Goal: Task Accomplishment & Management: Use online tool/utility

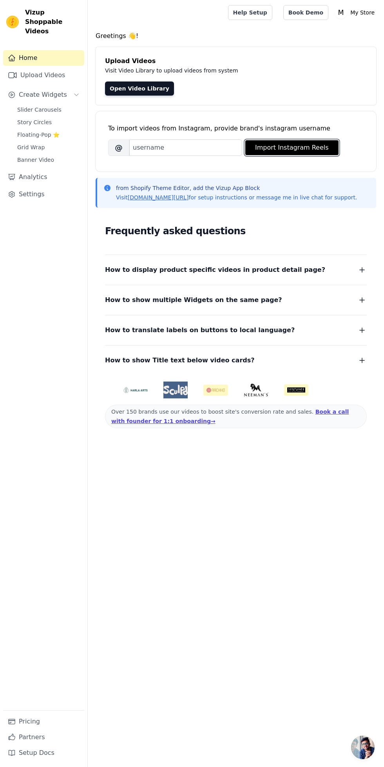
click at [284, 148] on button "Import Instagram Reels" at bounding box center [291, 147] width 93 height 15
click at [284, 147] on button "Import Instagram Reels" at bounding box center [291, 147] width 93 height 15
click at [70, 67] on link "Upload Videos" at bounding box center [43, 75] width 81 height 16
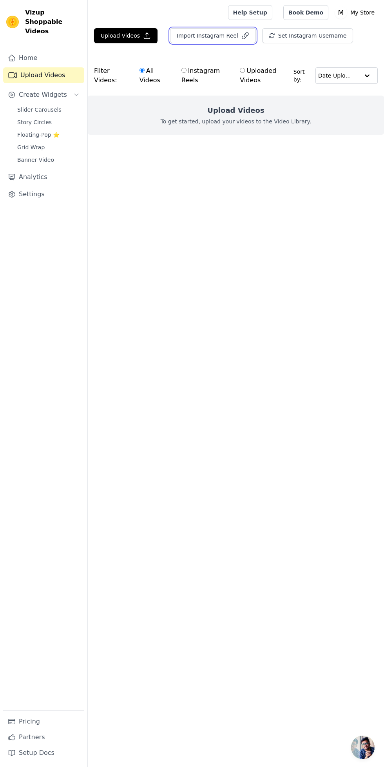
click at [221, 30] on button "Import Instagram Reel" at bounding box center [213, 35] width 86 height 15
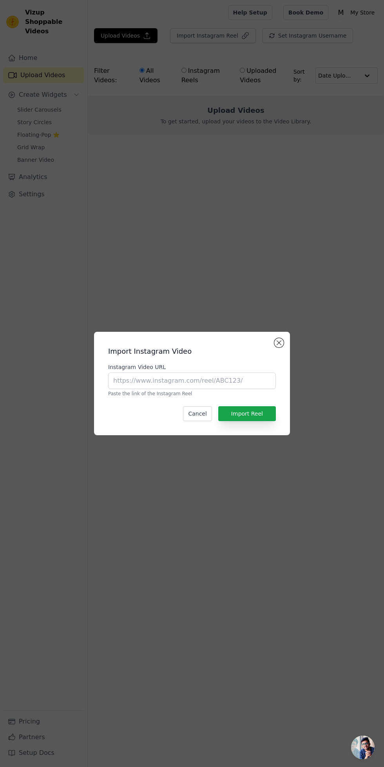
click at [195, 371] on label "Instagram Video URL" at bounding box center [192, 367] width 168 height 8
click at [195, 389] on input "Instagram Video URL" at bounding box center [192, 380] width 168 height 16
click at [202, 389] on input "Instagram Video URL" at bounding box center [192, 380] width 168 height 16
type input "https://www.instagram.com/reel/DJbfG_pSIPS/?igsh=YzljYTk1ODg3Zg=="
click at [261, 421] on button "Import Reel" at bounding box center [247, 413] width 58 height 15
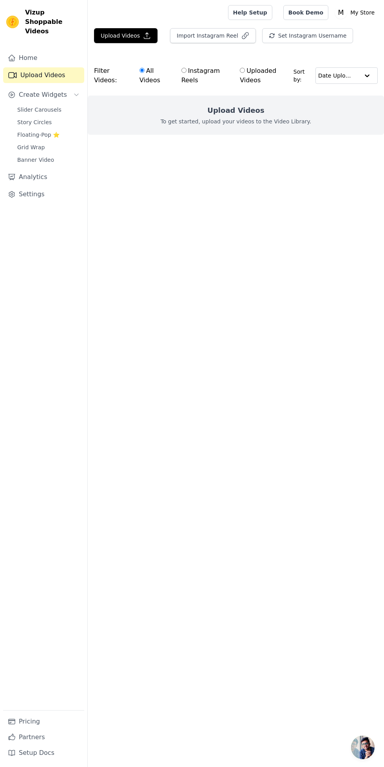
click at [186, 70] on input "Instagram Reels" at bounding box center [183, 70] width 5 height 5
radio input "true"
click at [141, 69] on input "All Videos" at bounding box center [141, 70] width 5 height 5
radio input "true"
click at [193, 166] on html "Vizup Shoppable Videos Home Upload Videos Create Widgets Slider Carousels Story…" at bounding box center [192, 83] width 384 height 166
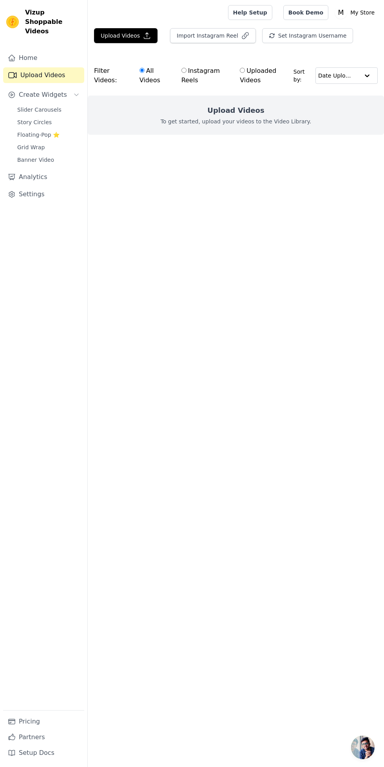
click at [43, 51] on link "Home" at bounding box center [43, 58] width 81 height 16
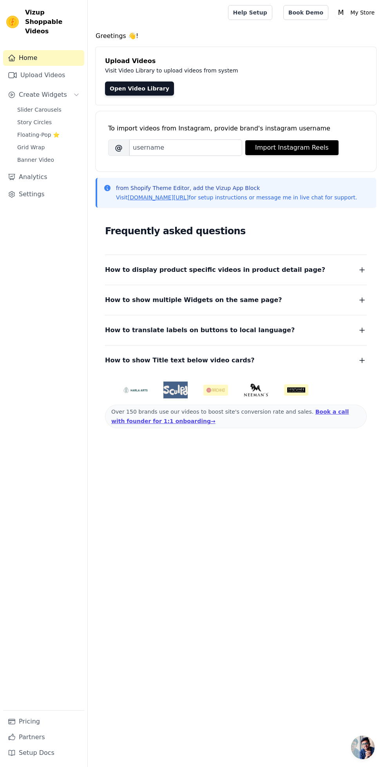
click at [60, 69] on link "Upload Videos" at bounding box center [43, 75] width 81 height 16
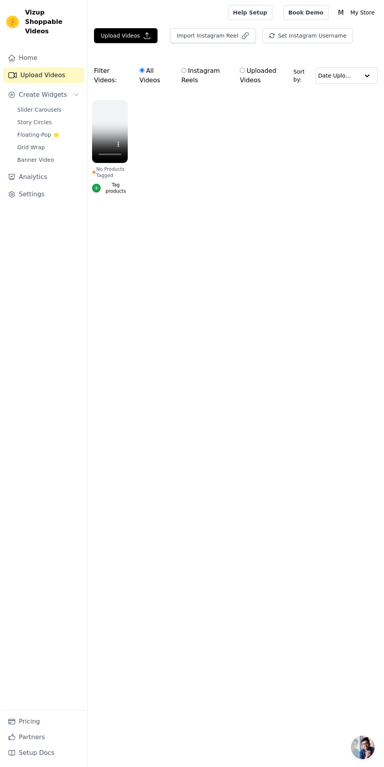
click at [177, 141] on ul "No Products Tagged Tag products" at bounding box center [236, 155] width 296 height 119
click at [67, 87] on button "Create Widgets" at bounding box center [43, 95] width 81 height 16
click at [63, 87] on button "Create Widgets" at bounding box center [43, 95] width 81 height 16
click at [58, 54] on link "Home" at bounding box center [43, 58] width 81 height 16
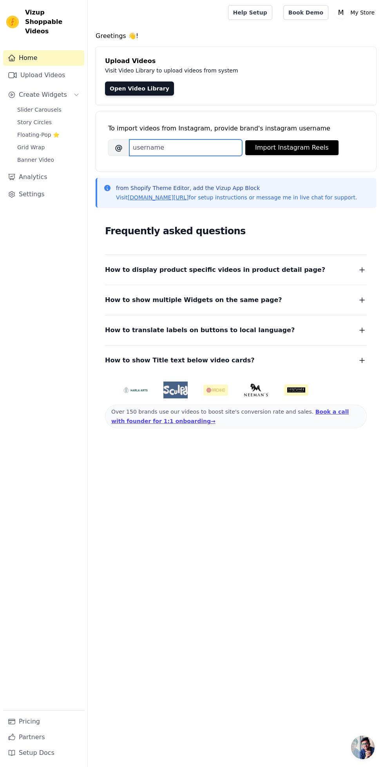
click at [198, 148] on input "Brand's Instagram Username" at bounding box center [185, 147] width 113 height 16
type input "cocorushindia"
click at [300, 144] on button "Import Instagram Reels" at bounding box center [291, 147] width 93 height 15
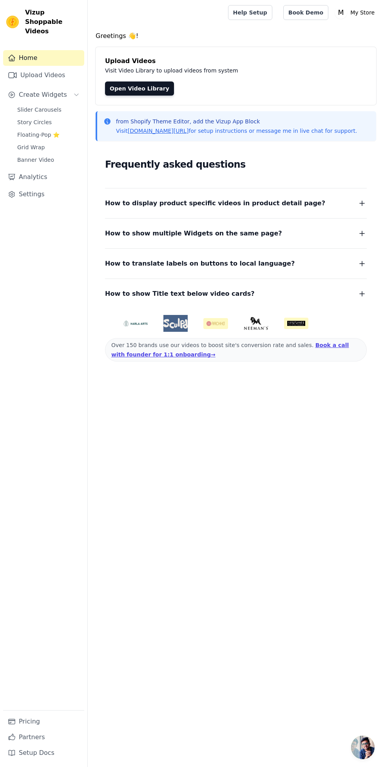
click at [65, 67] on link "Upload Videos" at bounding box center [43, 75] width 81 height 16
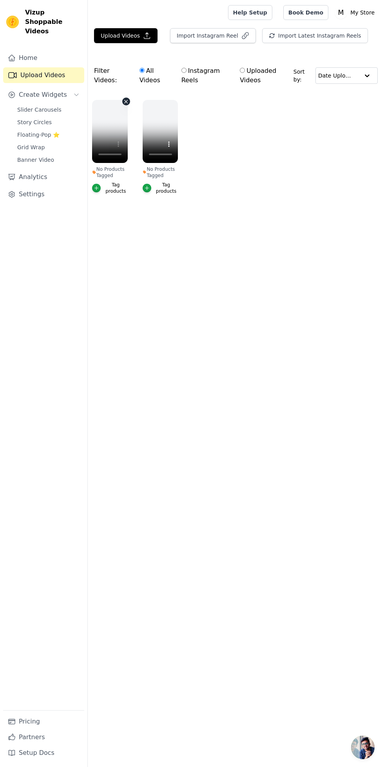
click at [128, 101] on icon "button" at bounding box center [126, 102] width 6 height 6
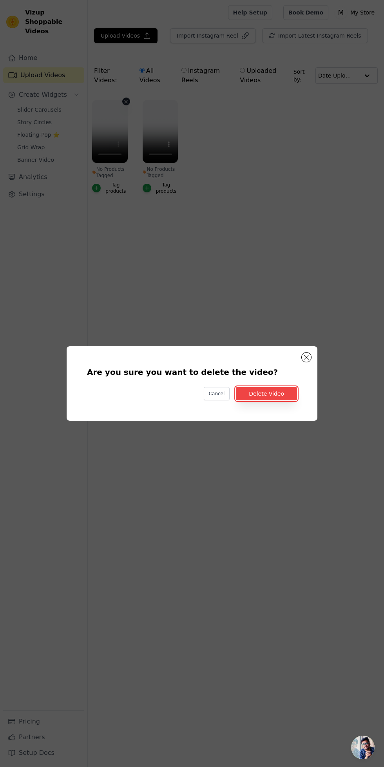
click at [279, 400] on button "Delete Video" at bounding box center [266, 393] width 61 height 13
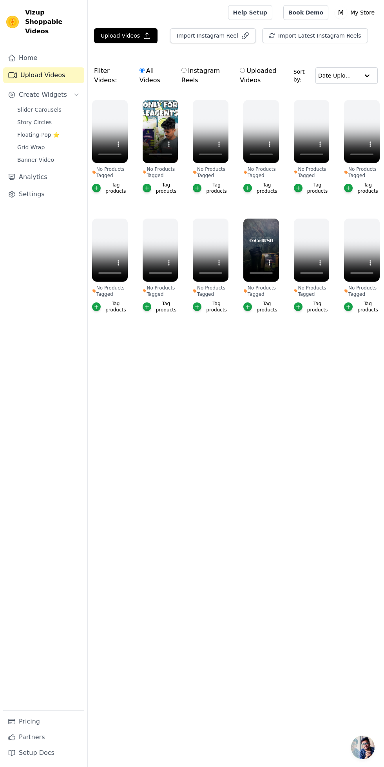
click at [128, 141] on div "No Products Tagged Tag products" at bounding box center [110, 149] width 44 height 106
click at [156, 361] on main "Upload Videos Import Instagram Reel Import Latest Instagram Reels Import Latest…" at bounding box center [236, 194] width 296 height 339
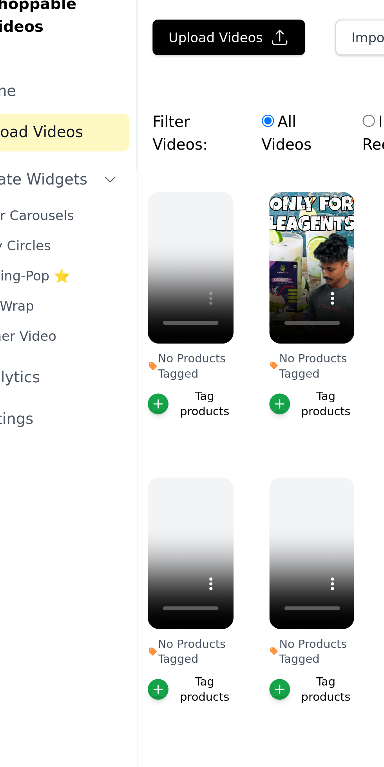
click at [159, 82] on label "All Videos" at bounding box center [155, 76] width 32 height 20
click at [144, 73] on input "All Videos" at bounding box center [141, 70] width 5 height 5
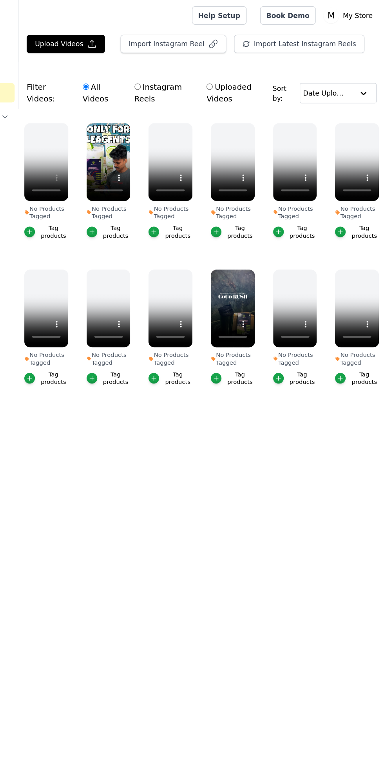
click at [300, 359] on main "Upload Videos Import Instagram Reel Import Latest Instagram Reels Import Latest…" at bounding box center [236, 194] width 296 height 339
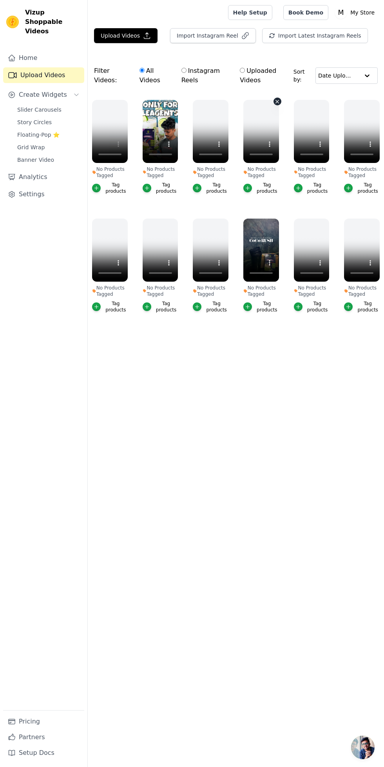
click at [279, 101] on icon "button" at bounding box center [277, 102] width 6 height 6
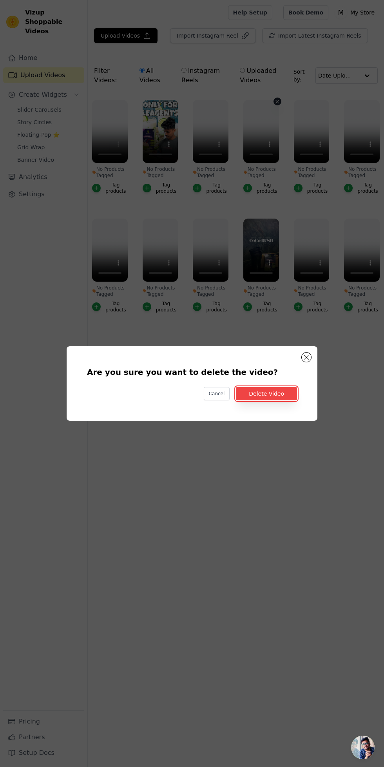
click at [288, 400] on button "Delete Video" at bounding box center [266, 393] width 61 height 13
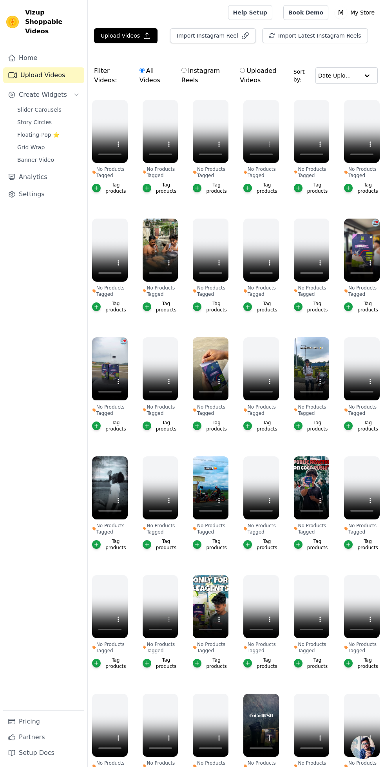
click at [54, 50] on link "Home" at bounding box center [43, 58] width 81 height 16
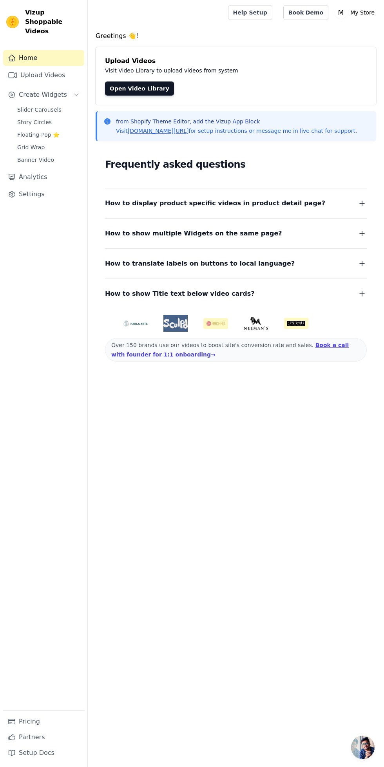
click at [155, 87] on link "Open Video Library" at bounding box center [139, 88] width 69 height 14
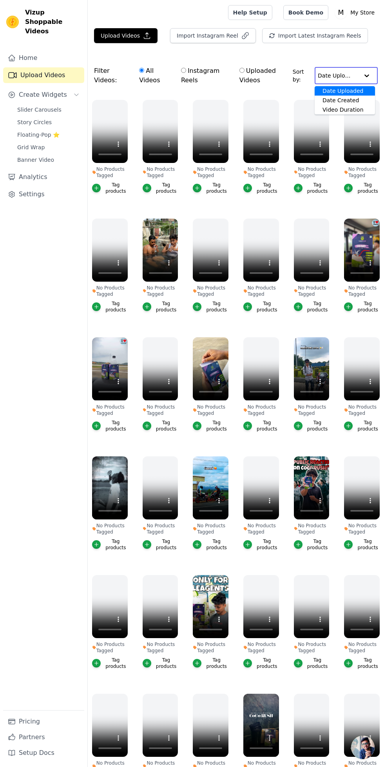
click at [359, 75] on div "Date Uploaded Date Created Video Duration Option Date Uploaded, selected. You a…" at bounding box center [345, 75] width 63 height 17
click at [370, 70] on div at bounding box center [367, 76] width 16 height 16
click at [128, 101] on icon "button" at bounding box center [126, 102] width 6 height 6
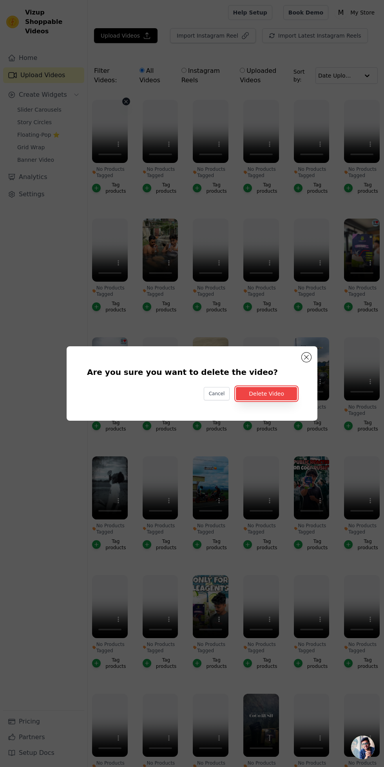
click at [283, 400] on button "Delete Video" at bounding box center [266, 393] width 61 height 13
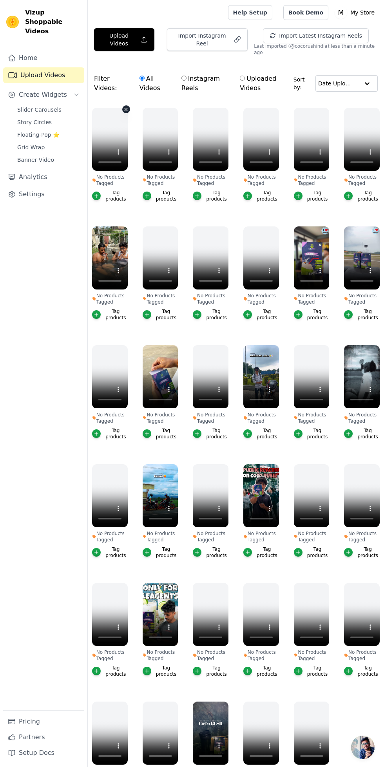
click at [128, 104] on div "No Products Tagged Tag products" at bounding box center [110, 156] width 44 height 106
click at [126, 108] on icon "button" at bounding box center [126, 109] width 3 height 3
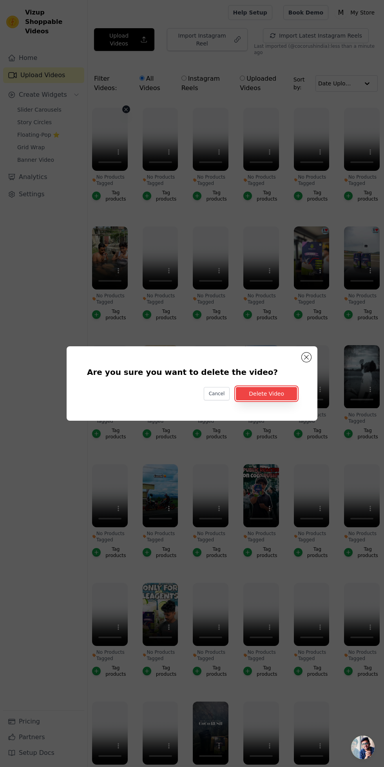
click at [273, 400] on button "Delete Video" at bounding box center [266, 393] width 61 height 13
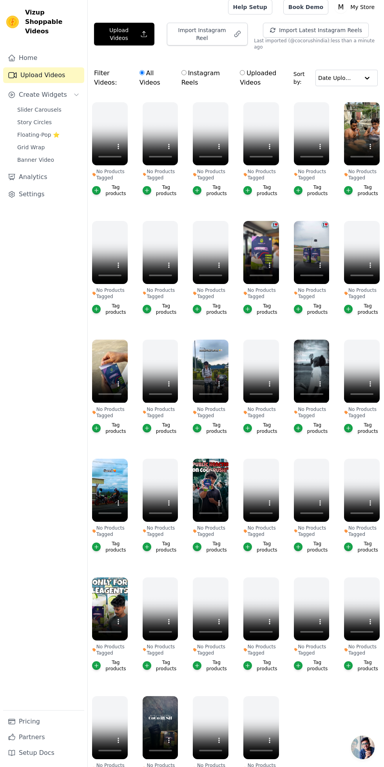
scroll to position [5, 0]
click at [277, 696] on icon "button" at bounding box center [277, 697] width 3 height 3
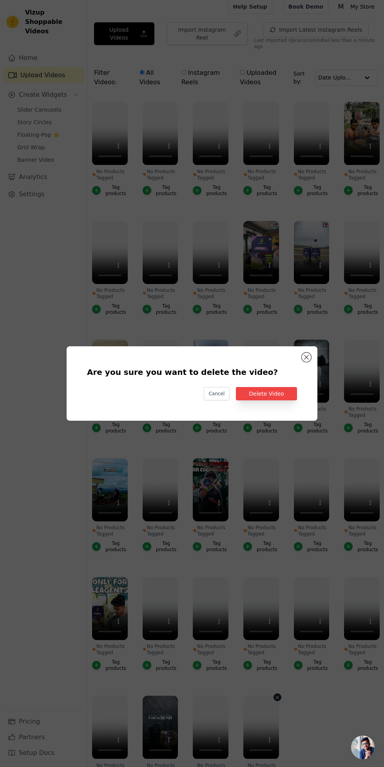
scroll to position [0, 0]
click at [281, 400] on button "Delete Video" at bounding box center [266, 393] width 61 height 13
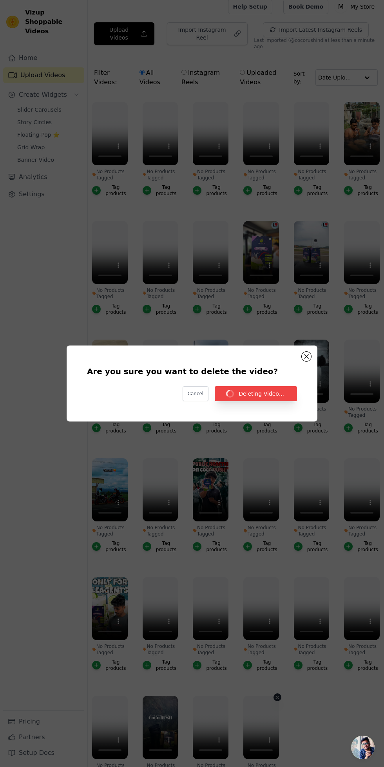
scroll to position [5, 0]
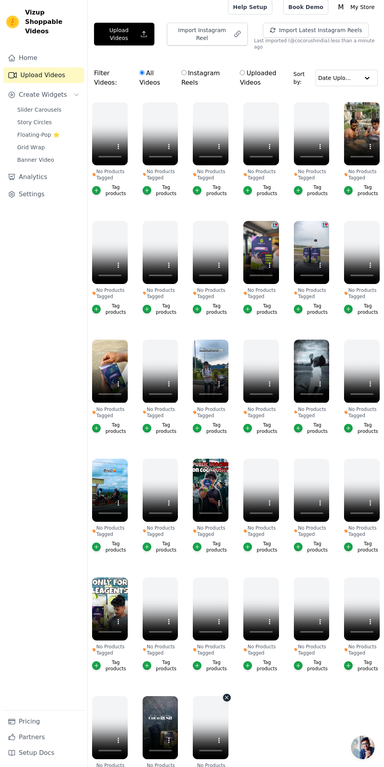
click at [227, 696] on icon "button" at bounding box center [226, 697] width 3 height 3
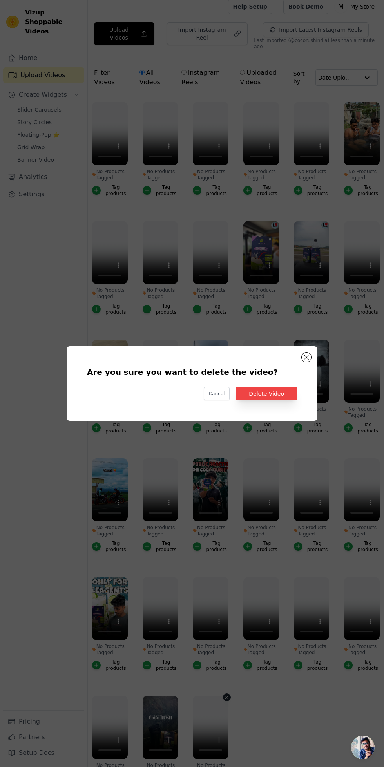
scroll to position [0, 0]
click at [274, 400] on button "Delete Video" at bounding box center [266, 393] width 61 height 13
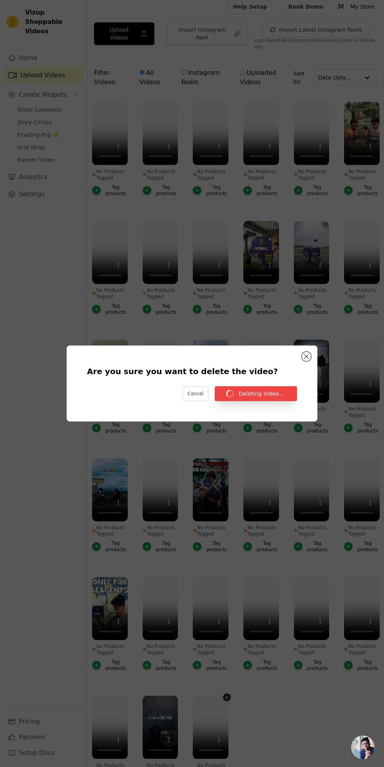
scroll to position [5, 0]
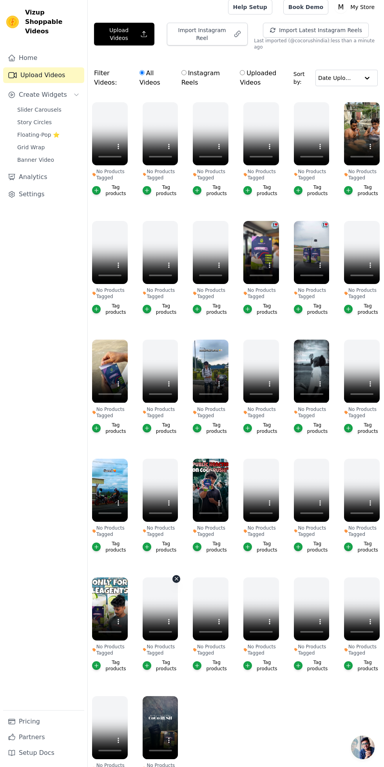
click at [176, 577] on icon "button" at bounding box center [176, 578] width 3 height 3
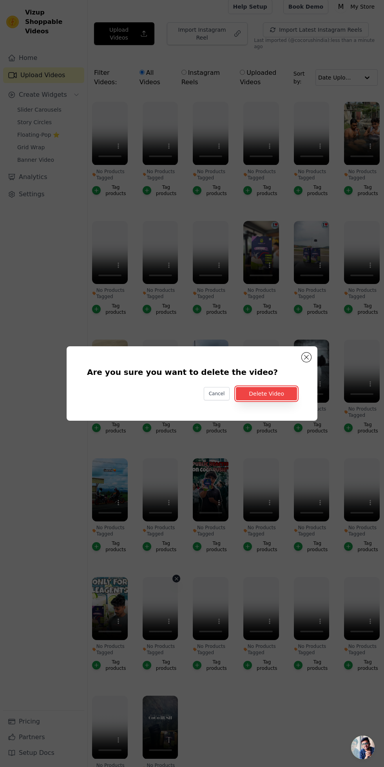
click at [284, 400] on button "Delete Video" at bounding box center [266, 393] width 61 height 13
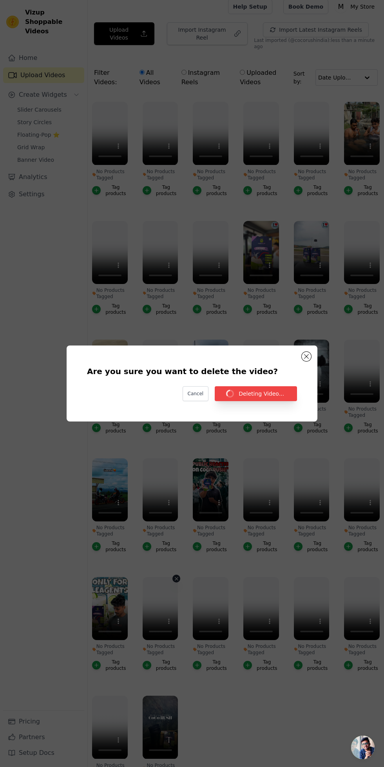
scroll to position [5, 0]
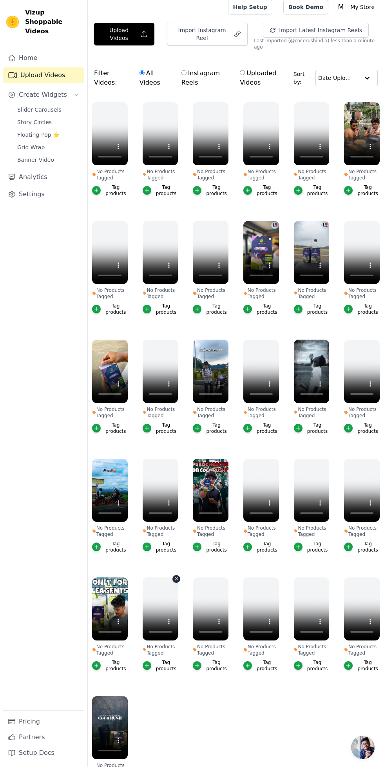
click at [176, 577] on icon "button" at bounding box center [176, 578] width 3 height 3
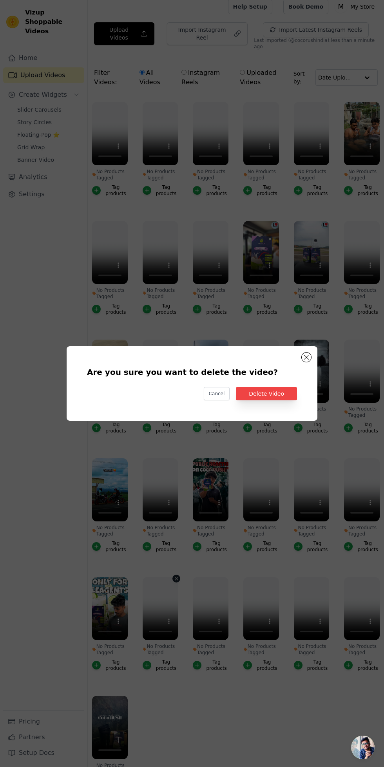
scroll to position [0, 0]
click at [272, 400] on button "Delete Video" at bounding box center [266, 393] width 61 height 13
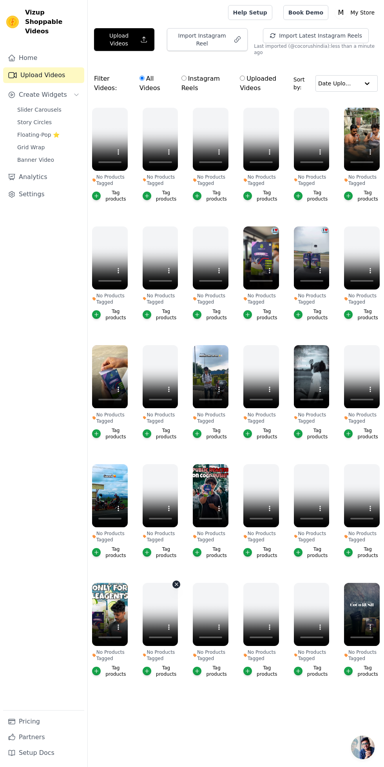
click at [176, 583] on icon "button" at bounding box center [176, 584] width 3 height 3
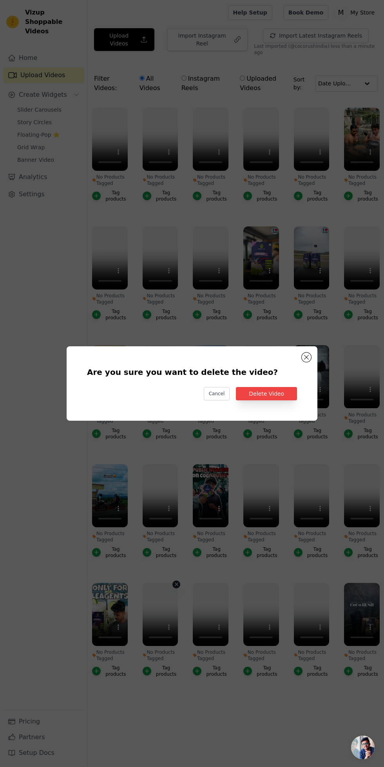
click at [290, 421] on div "Are you sure you want to delete the video? Cancel Delete Video" at bounding box center [192, 383] width 251 height 74
click at [285, 400] on button "Delete Video" at bounding box center [266, 393] width 61 height 13
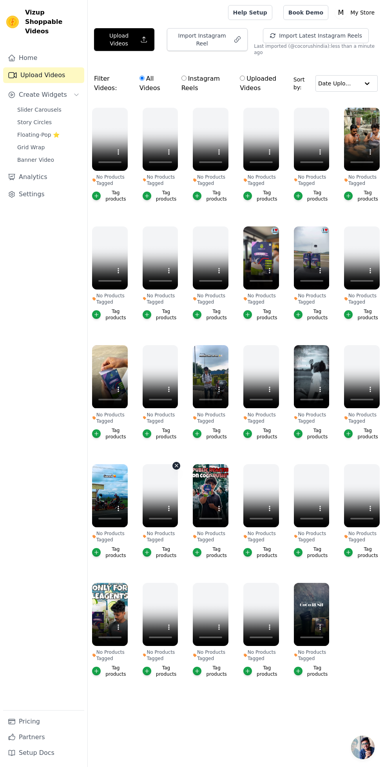
click at [176, 464] on icon "button" at bounding box center [176, 465] width 3 height 3
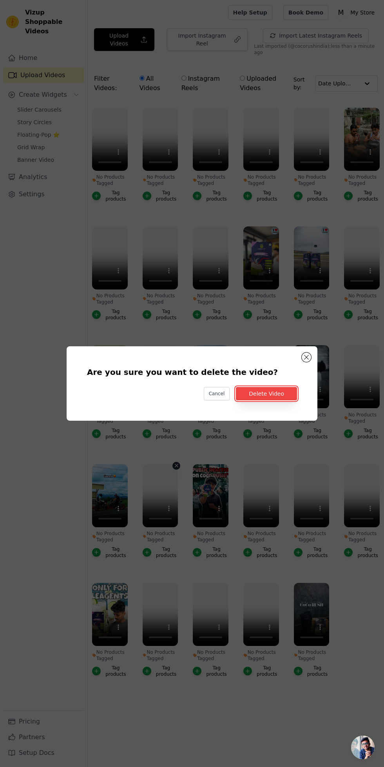
click at [271, 400] on button "Delete Video" at bounding box center [266, 393] width 61 height 13
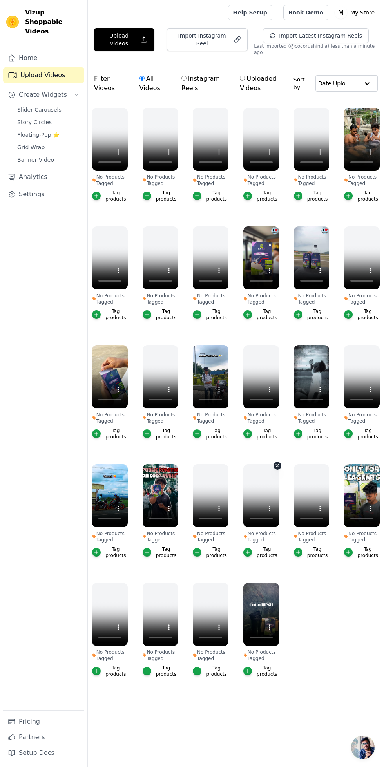
click at [277, 464] on icon "button" at bounding box center [277, 465] width 3 height 3
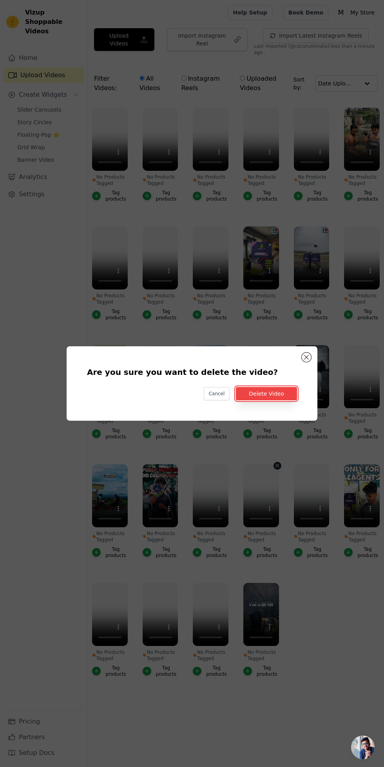
click at [283, 400] on button "Delete Video" at bounding box center [266, 393] width 61 height 13
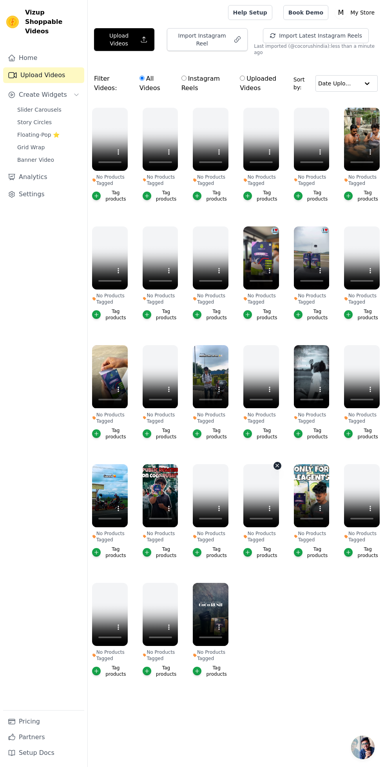
click at [277, 464] on icon "button" at bounding box center [277, 465] width 3 height 3
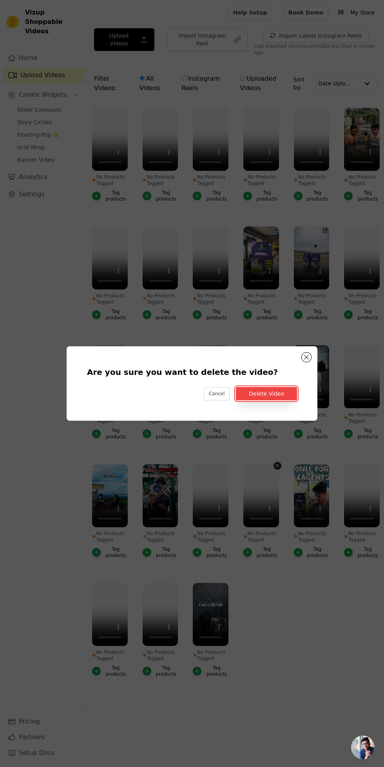
click at [287, 400] on button "Delete Video" at bounding box center [266, 393] width 61 height 13
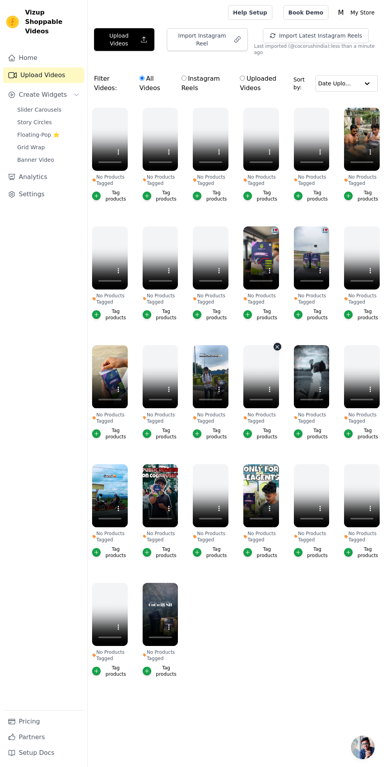
click at [277, 345] on icon "button" at bounding box center [277, 346] width 3 height 3
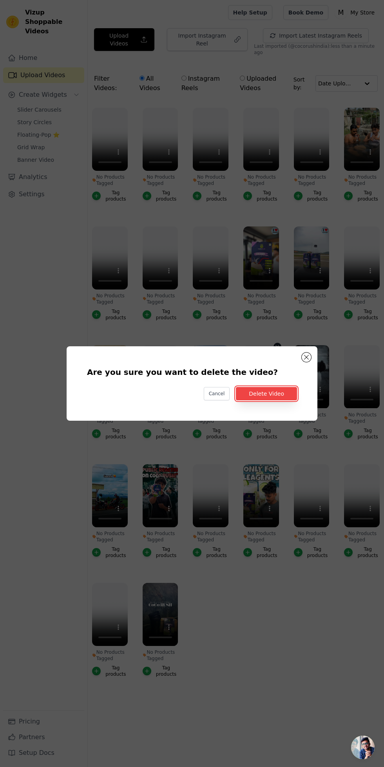
click at [288, 400] on button "Delete Video" at bounding box center [266, 393] width 61 height 13
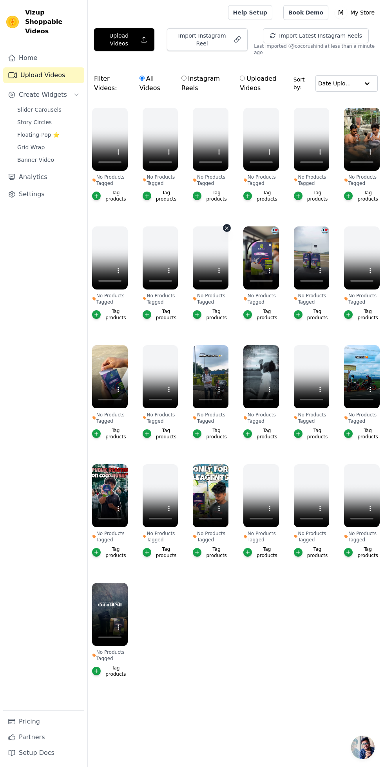
click at [227, 226] on icon "button" at bounding box center [226, 227] width 3 height 3
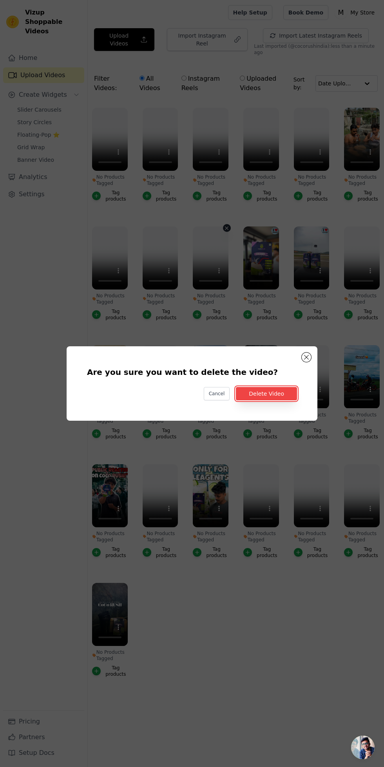
click at [267, 400] on button "Delete Video" at bounding box center [266, 393] width 61 height 13
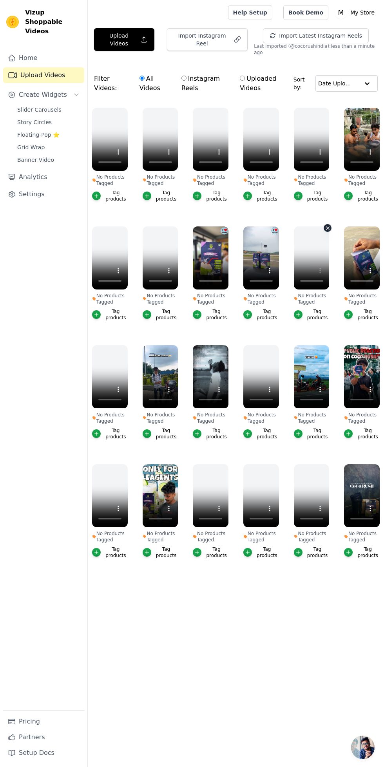
click at [327, 226] on icon "button" at bounding box center [327, 227] width 3 height 3
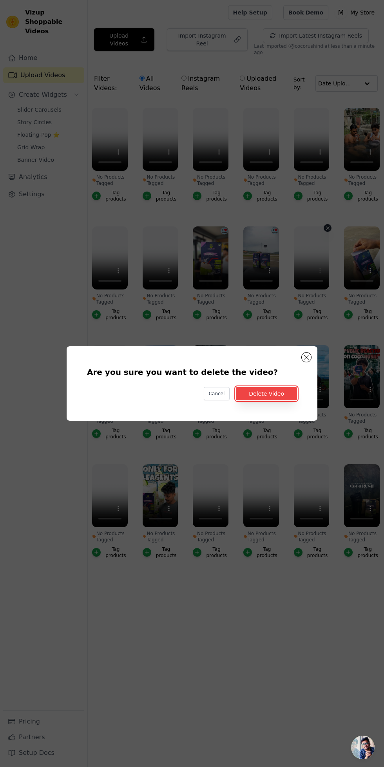
click at [275, 400] on button "Delete Video" at bounding box center [266, 393] width 61 height 13
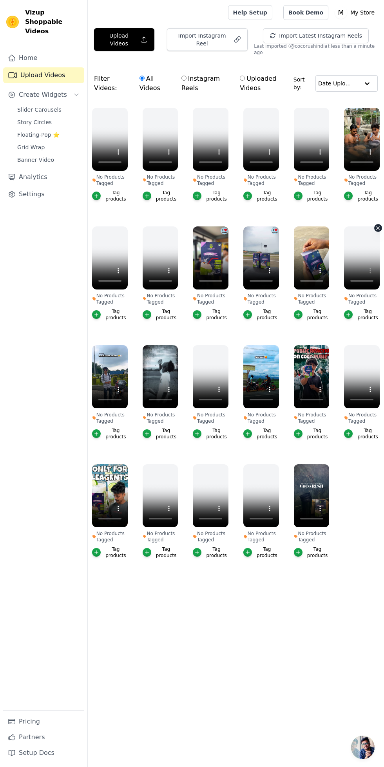
click at [378, 226] on icon "button" at bounding box center [377, 227] width 3 height 3
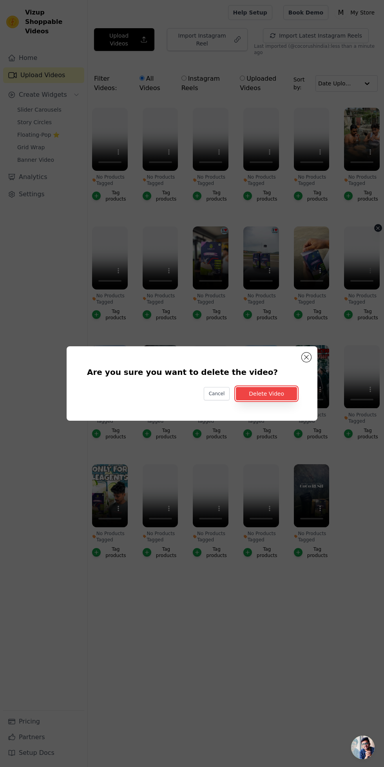
click at [290, 400] on button "Delete Video" at bounding box center [266, 393] width 61 height 13
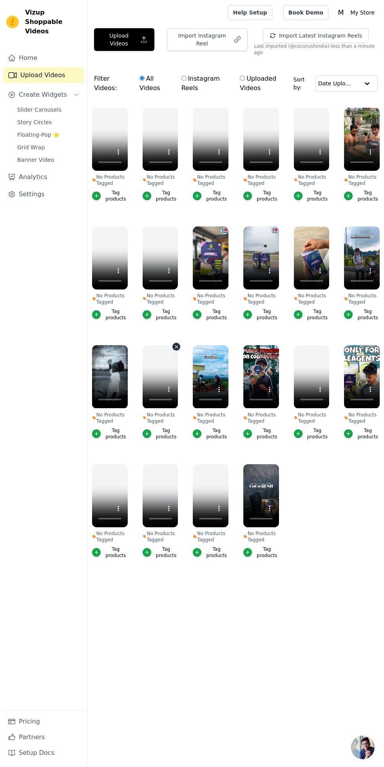
click at [176, 345] on icon "button" at bounding box center [176, 346] width 3 height 3
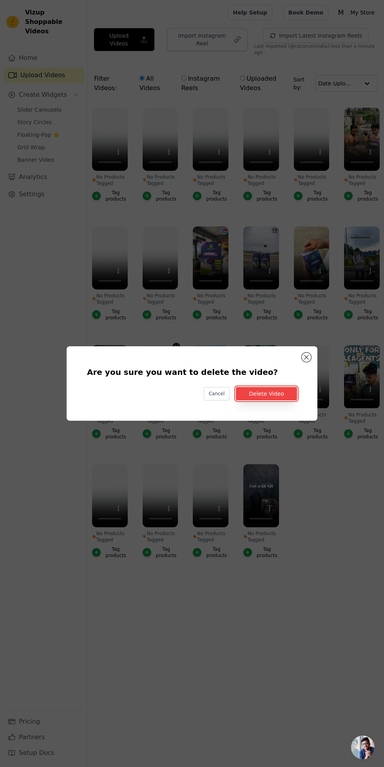
click at [278, 400] on button "Delete Video" at bounding box center [266, 393] width 61 height 13
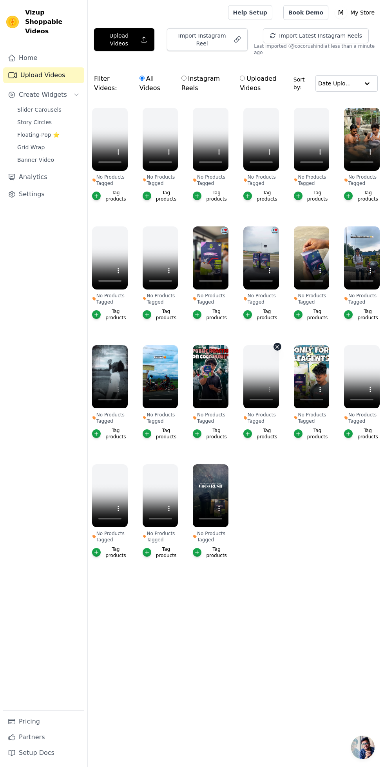
click at [277, 345] on icon "button" at bounding box center [277, 346] width 3 height 3
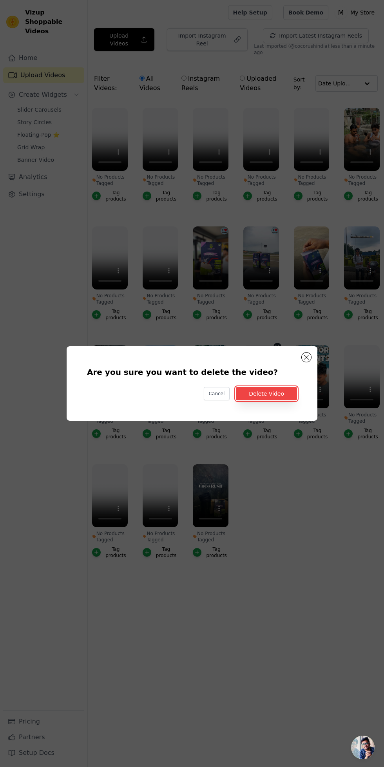
click at [278, 400] on button "Delete Video" at bounding box center [266, 393] width 61 height 13
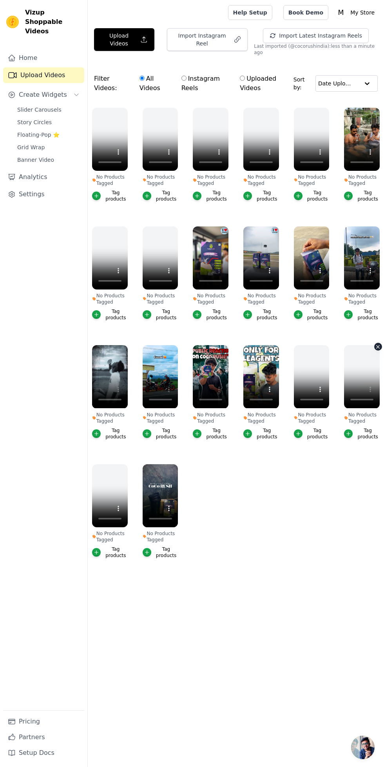
click at [378, 345] on icon "button" at bounding box center [377, 346] width 3 height 3
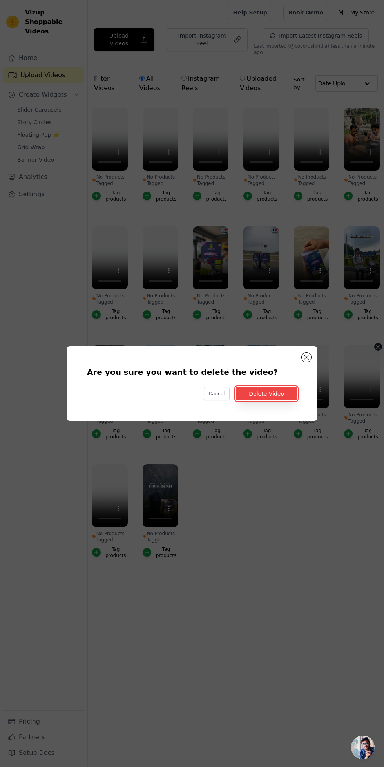
click at [288, 400] on button "Delete Video" at bounding box center [266, 393] width 61 height 13
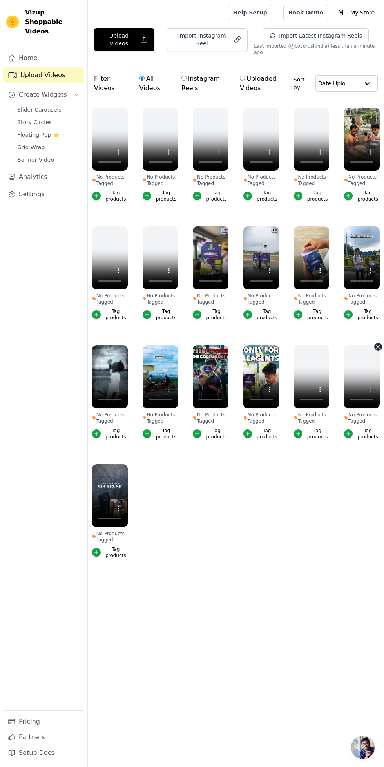
click at [378, 345] on icon "button" at bounding box center [377, 346] width 3 height 3
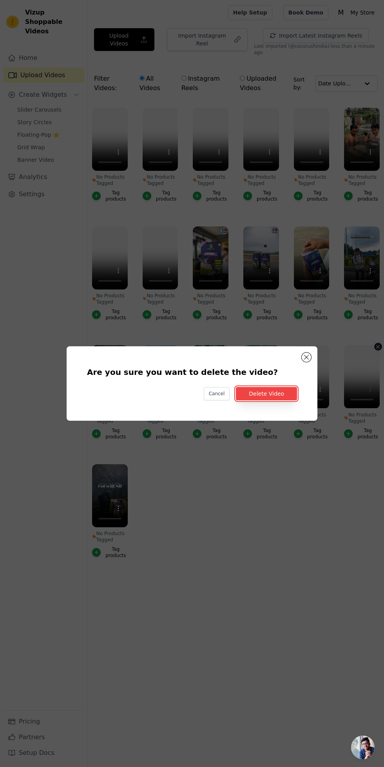
click at [284, 400] on button "Delete Video" at bounding box center [266, 393] width 61 height 13
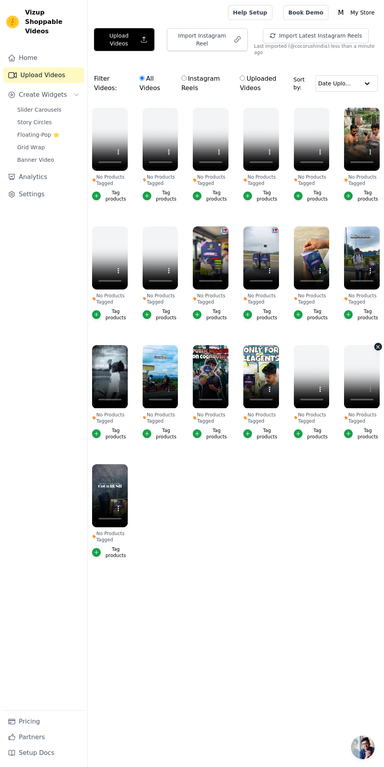
click at [304, 503] on ul "No Products Tagged Tag products No Products Tagged Tag products No Products Tag…" at bounding box center [236, 340] width 296 height 475
click at [378, 345] on icon "button" at bounding box center [377, 346] width 3 height 3
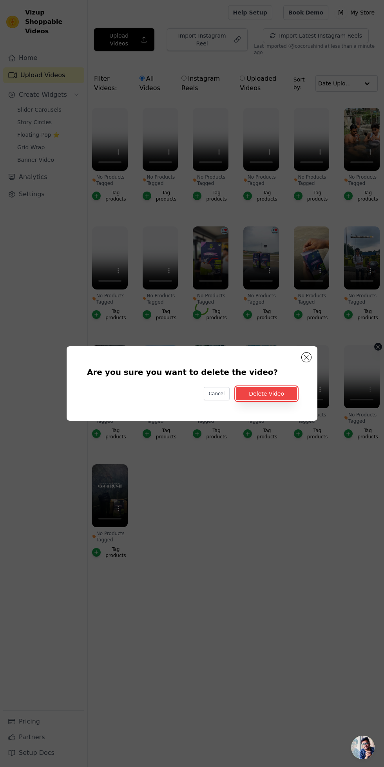
click at [285, 400] on button "Delete Video" at bounding box center [266, 393] width 61 height 13
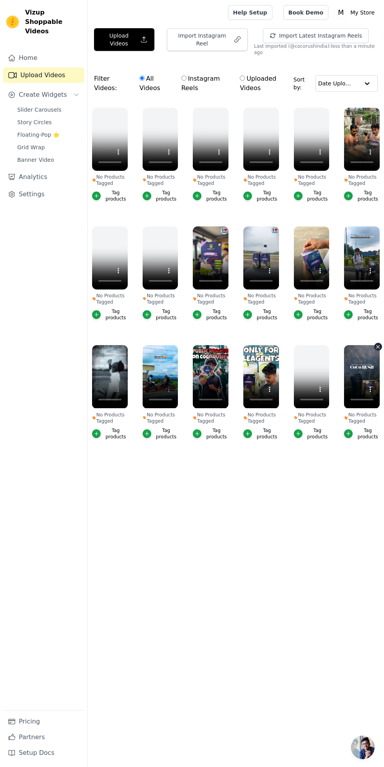
click at [330, 238] on div "No Products Tagged Tag products" at bounding box center [311, 275] width 44 height 106
click at [129, 222] on div "No Products Tagged Tag products" at bounding box center [110, 275] width 44 height 106
click at [126, 226] on icon "button" at bounding box center [126, 227] width 3 height 3
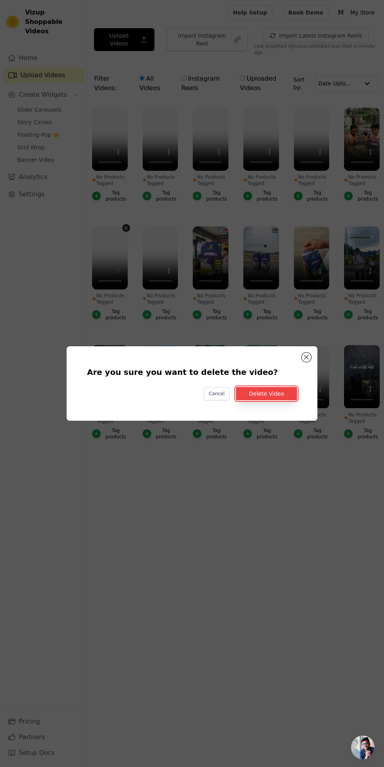
click at [287, 400] on button "Delete Video" at bounding box center [266, 393] width 61 height 13
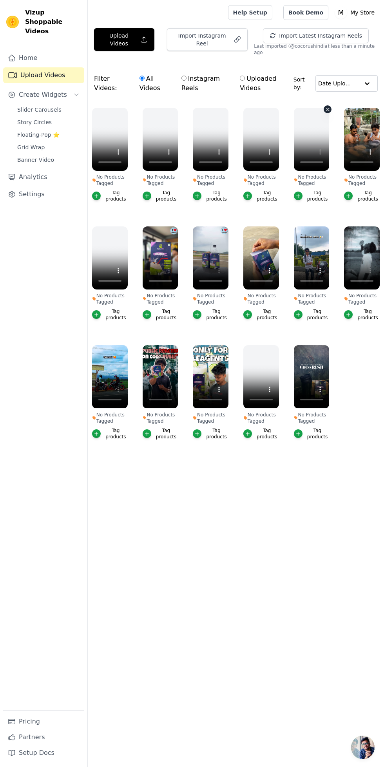
click at [327, 108] on icon "button" at bounding box center [327, 109] width 3 height 3
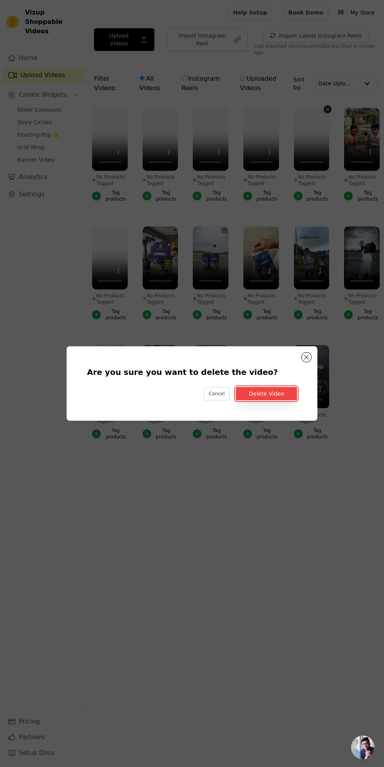
click at [278, 400] on button "Delete Video" at bounding box center [266, 393] width 61 height 13
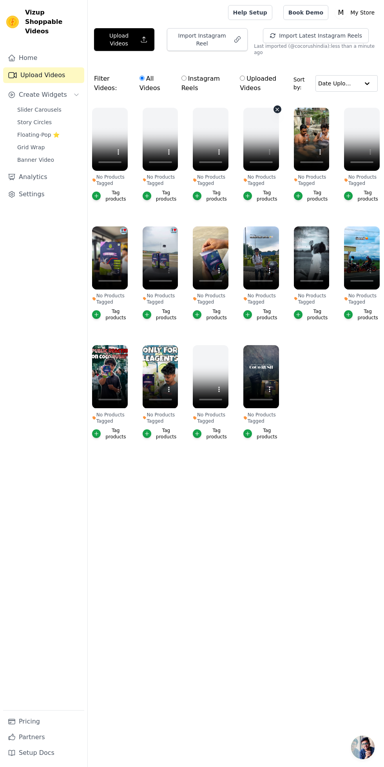
click at [277, 108] on icon "button" at bounding box center [277, 109] width 3 height 3
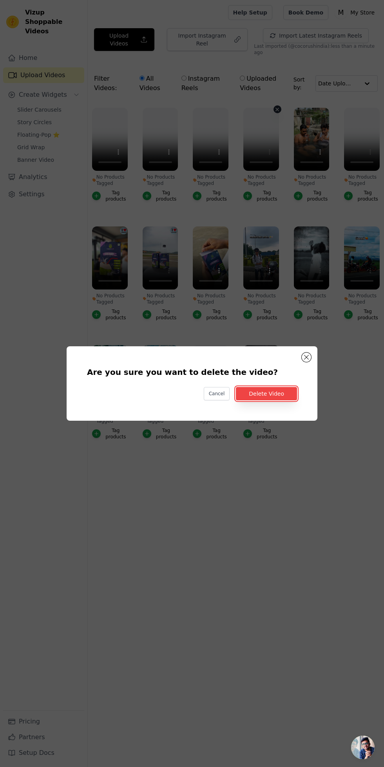
click at [265, 400] on button "Delete Video" at bounding box center [266, 393] width 61 height 13
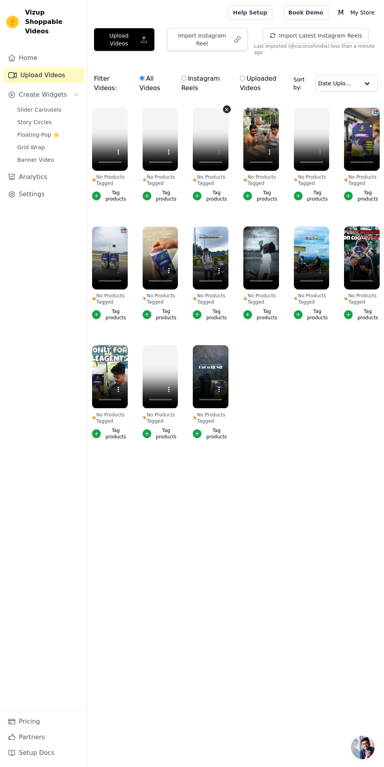
click at [227, 108] on icon "button" at bounding box center [226, 109] width 3 height 3
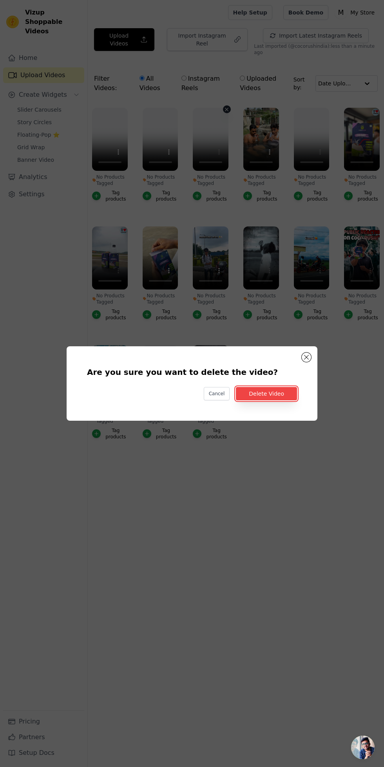
click at [268, 400] on button "Delete Video" at bounding box center [266, 393] width 61 height 13
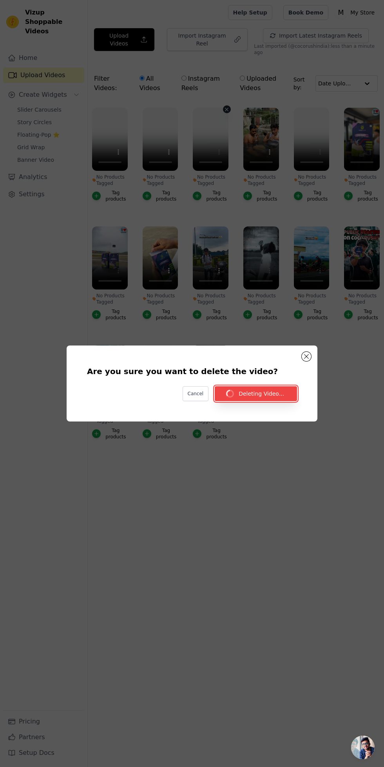
click at [252, 401] on button "Deleting Video..." at bounding box center [256, 393] width 82 height 15
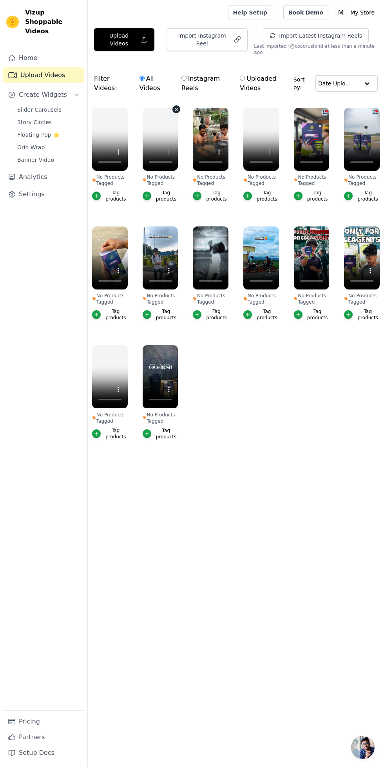
click at [176, 108] on icon "button" at bounding box center [176, 109] width 3 height 3
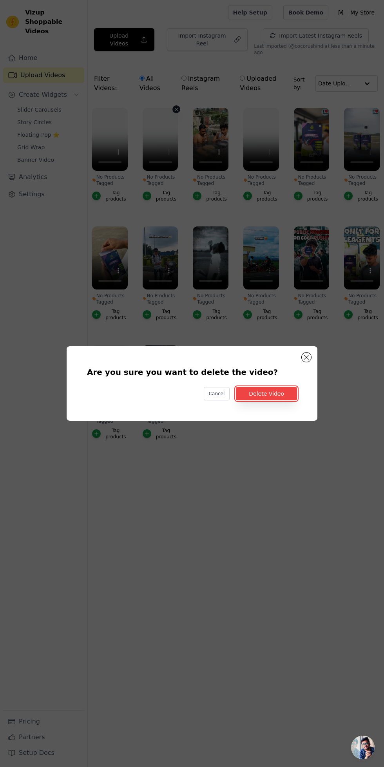
click at [272, 400] on button "Delete Video" at bounding box center [266, 393] width 61 height 13
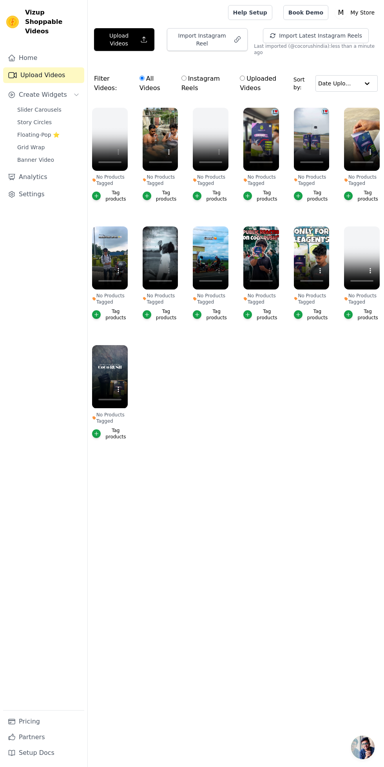
click at [166, 190] on div "Tag products" at bounding box center [166, 196] width 24 height 13
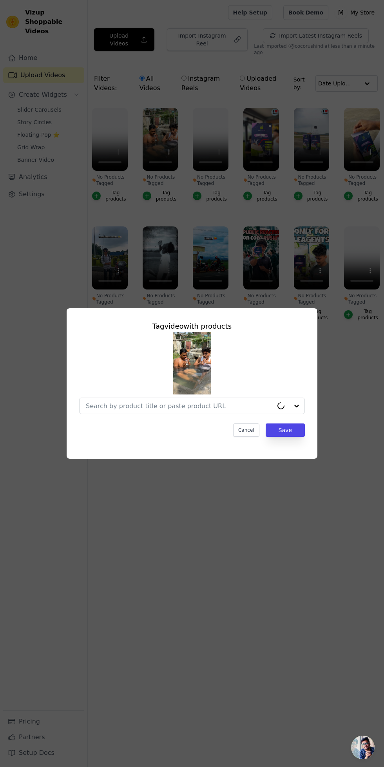
click at [152, 199] on div "Tag video with products Cancel Save" at bounding box center [192, 383] width 384 height 767
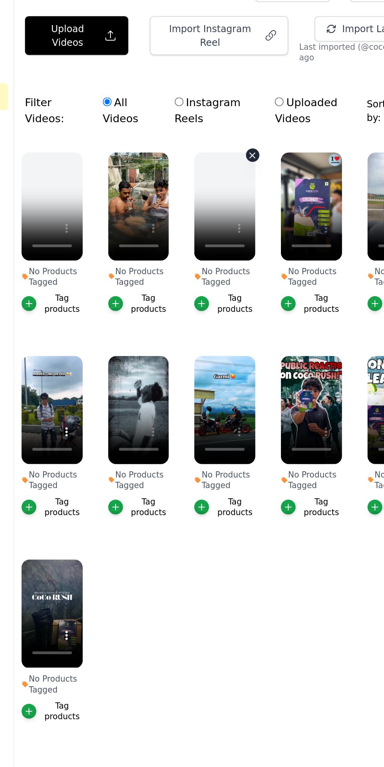
click at [227, 107] on icon "button" at bounding box center [227, 110] width 6 height 6
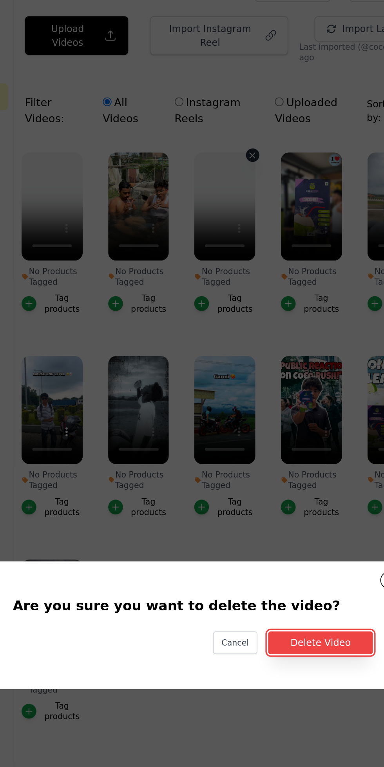
click at [260, 400] on button "Delete Video" at bounding box center [266, 393] width 61 height 13
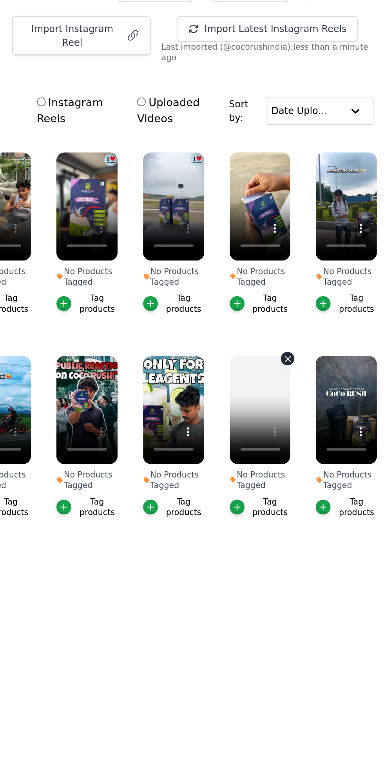
click at [327, 226] on icon "button" at bounding box center [327, 227] width 3 height 3
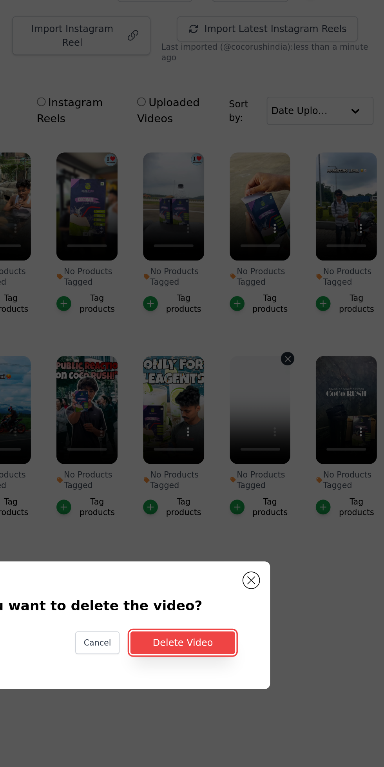
click at [279, 400] on button "Delete Video" at bounding box center [266, 393] width 61 height 13
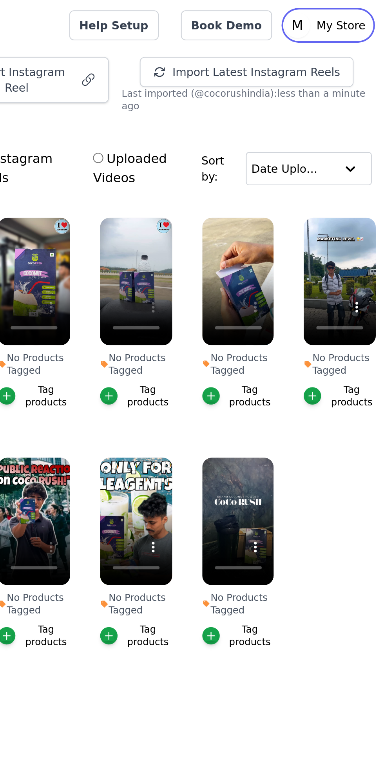
click at [362, 11] on p "My Store" at bounding box center [362, 12] width 31 height 14
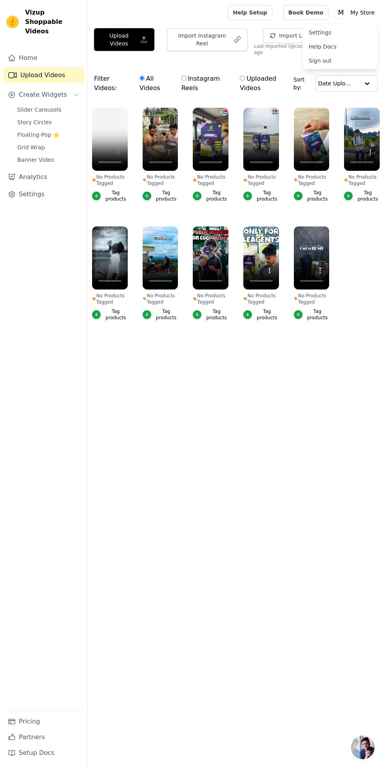
click at [271, 359] on html "Vizup Shoppable Videos Home Upload Videos Create Widgets Slider Carousels Story…" at bounding box center [192, 179] width 384 height 359
click at [213, 359] on html "Vizup Shoppable Videos Home Upload Videos Create Widgets Slider Carousels Story…" at bounding box center [192, 179] width 384 height 359
click at [35, 131] on span "Floating-Pop ⭐" at bounding box center [38, 135] width 42 height 8
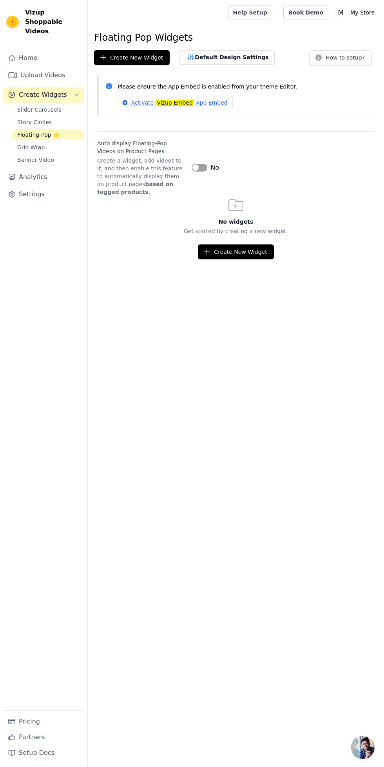
click at [46, 142] on link "Grid Wrap" at bounding box center [49, 147] width 72 height 11
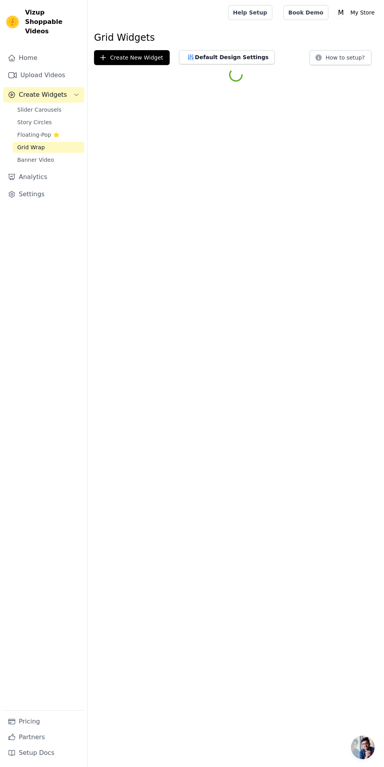
click at [45, 154] on link "Banner Video" at bounding box center [49, 159] width 72 height 11
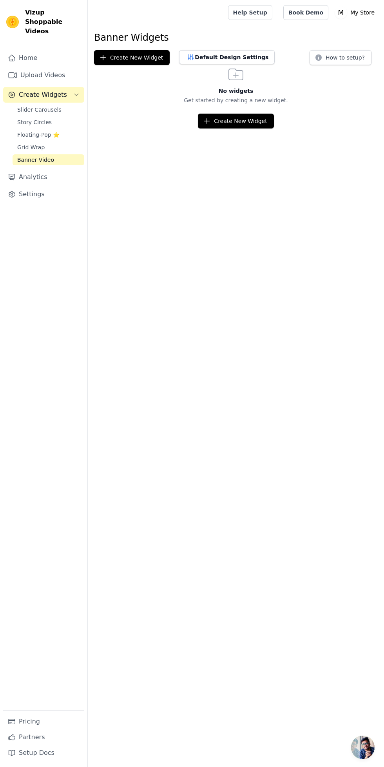
click at [41, 106] on span "Slider Carousels" at bounding box center [39, 110] width 44 height 8
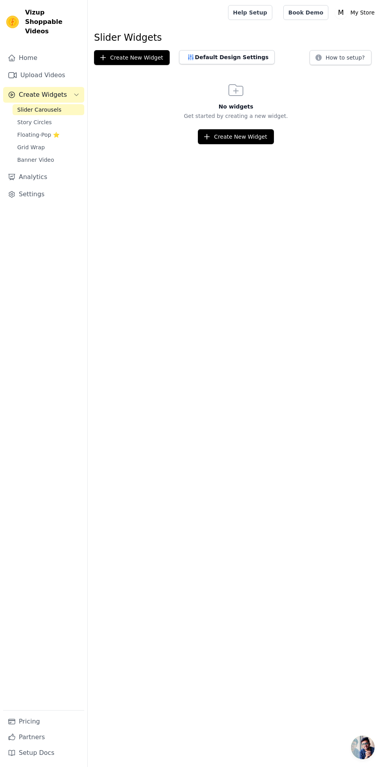
click at [34, 90] on span "Create Widgets" at bounding box center [43, 94] width 48 height 9
click at [26, 67] on link "Upload Videos" at bounding box center [43, 75] width 81 height 16
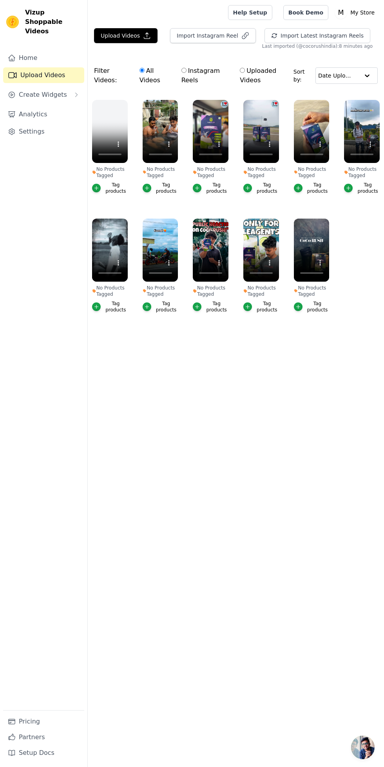
click at [37, 90] on span "Create Widgets" at bounding box center [43, 94] width 48 height 9
click at [35, 106] on span "Slider Carousels" at bounding box center [39, 110] width 44 height 8
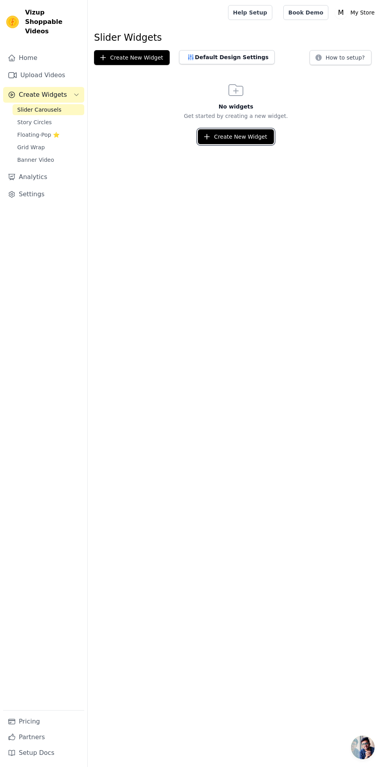
click at [229, 143] on button "Create New Widget" at bounding box center [236, 136] width 76 height 15
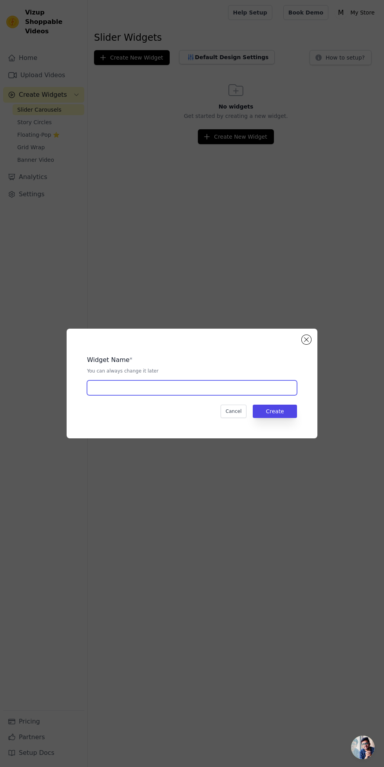
click at [118, 395] on input "text" at bounding box center [192, 387] width 210 height 15
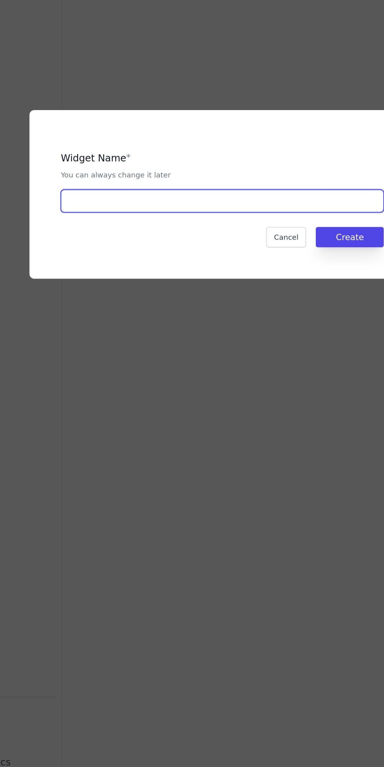
type input "P"
type input "Product reviews"
type input "product reviews"
type input "Product Reviews"
type input "PRODUCT REVIEWS"
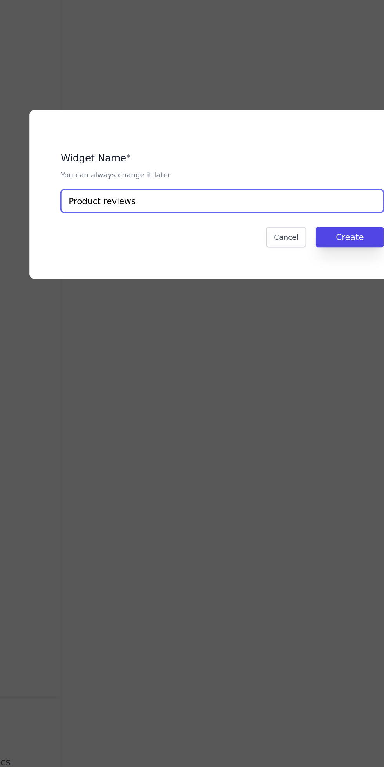
click at [157, 395] on input "Product reviews" at bounding box center [192, 387] width 210 height 15
click at [170, 395] on input "Product reviews" at bounding box center [192, 387] width 210 height 15
click at [176, 395] on input "Product reviews" at bounding box center [192, 387] width 210 height 15
type input "Product reviews"
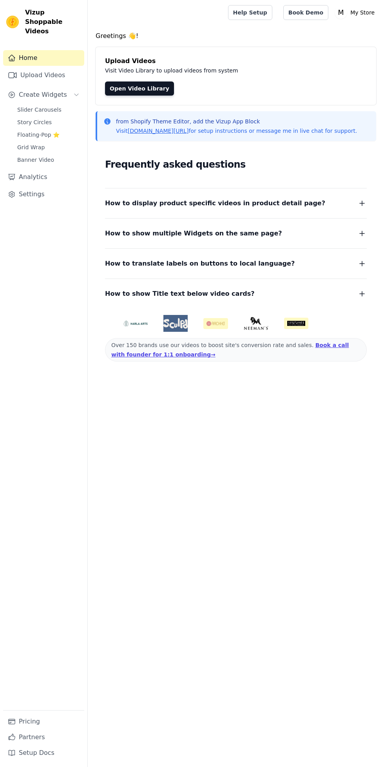
click at [56, 67] on link "Upload Videos" at bounding box center [43, 75] width 81 height 16
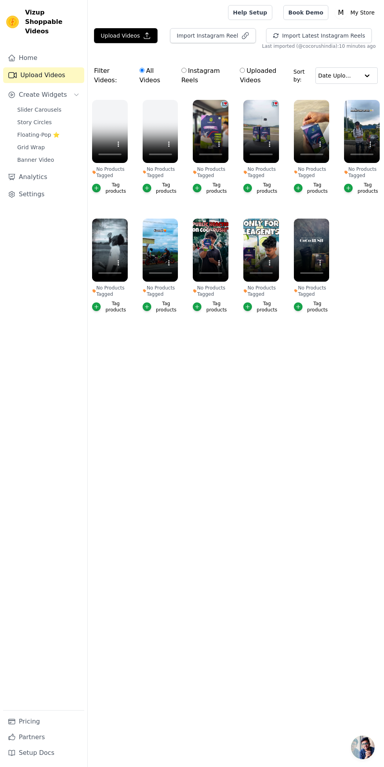
click at [56, 104] on link "Slider Carousels" at bounding box center [49, 109] width 72 height 11
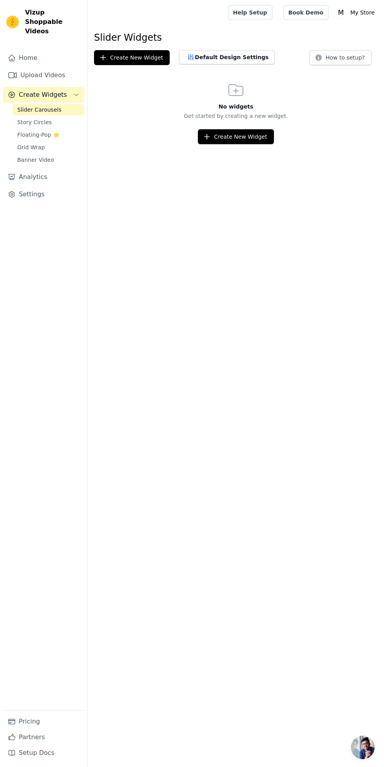
click at [67, 104] on link "Slider Carousels" at bounding box center [49, 109] width 72 height 11
click at [244, 133] on button "Create New Widget" at bounding box center [236, 136] width 76 height 15
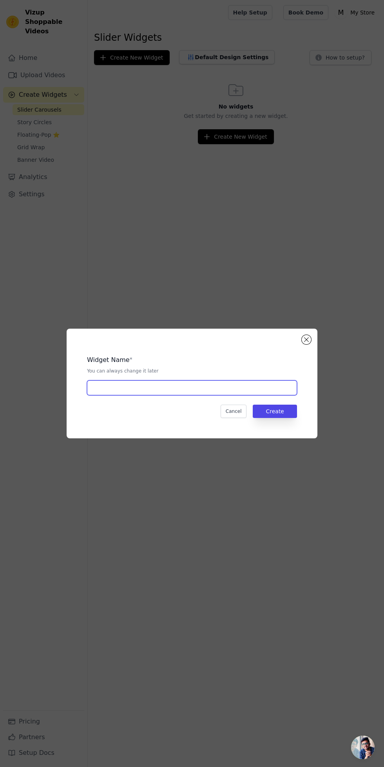
click at [195, 395] on input "text" at bounding box center [192, 387] width 210 height 15
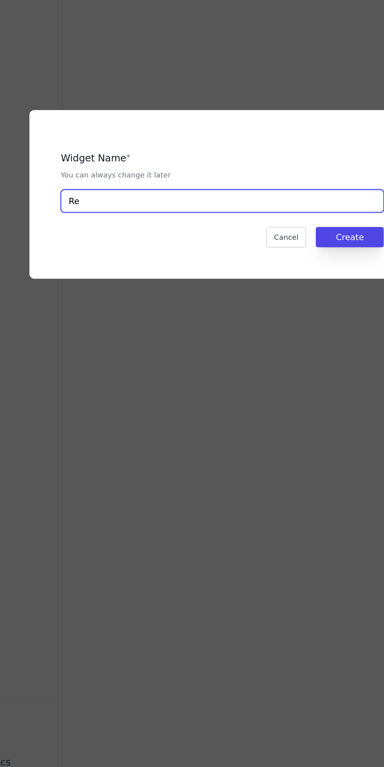
type input "R"
type input "Reviews"
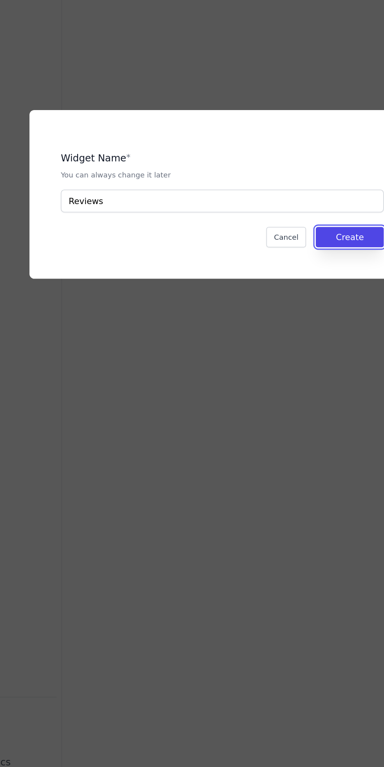
click at [271, 418] on button "Create" at bounding box center [275, 410] width 44 height 13
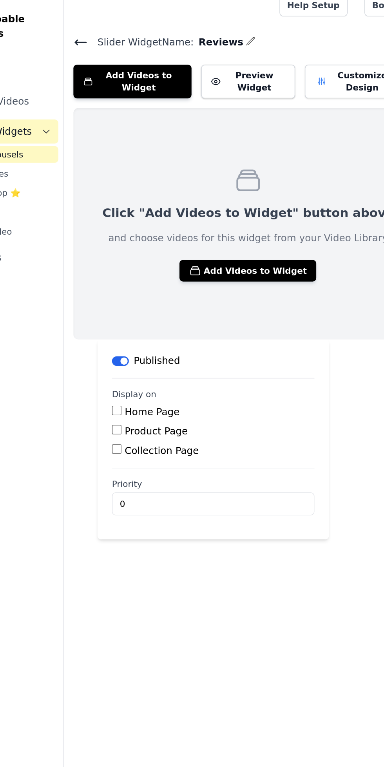
click at [131, 273] on label "Home Page" at bounding box center [145, 276] width 36 height 7
click at [125, 273] on input "Home Page" at bounding box center [122, 276] width 6 height 6
checkbox input "true"
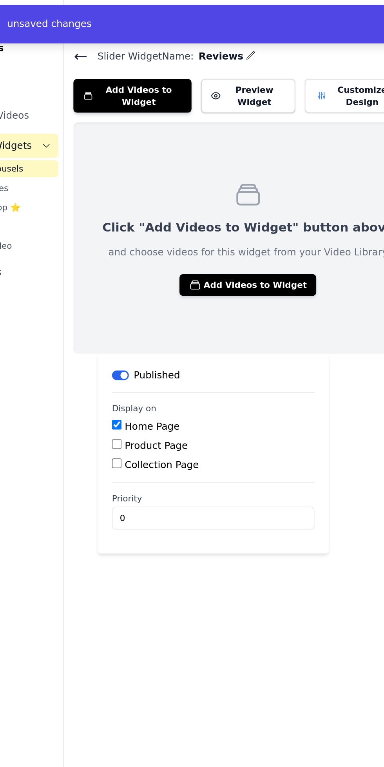
click at [211, 178] on button "Add Videos to Widget" at bounding box center [207, 185] width 89 height 14
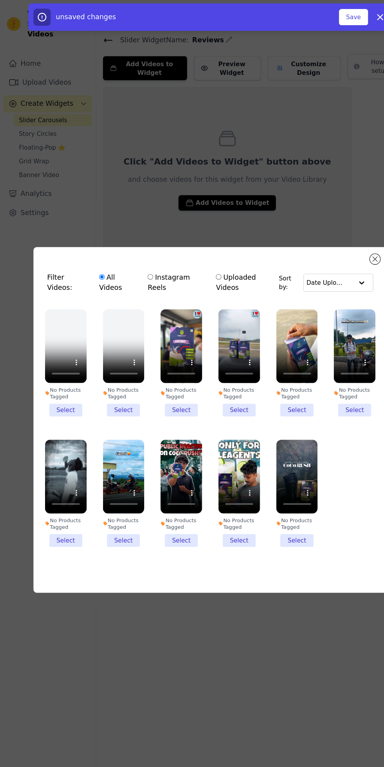
click at [278, 499] on li "No Products Tagged Select" at bounding box center [271, 450] width 38 height 98
click at [0, 0] on input "No Products Tagged Select" at bounding box center [0, 0] width 0 height 0
click at [222, 499] on li "No Products Tagged Select" at bounding box center [218, 450] width 38 height 98
click at [0, 0] on input "No Products Tagged Select" at bounding box center [0, 0] width 0 height 0
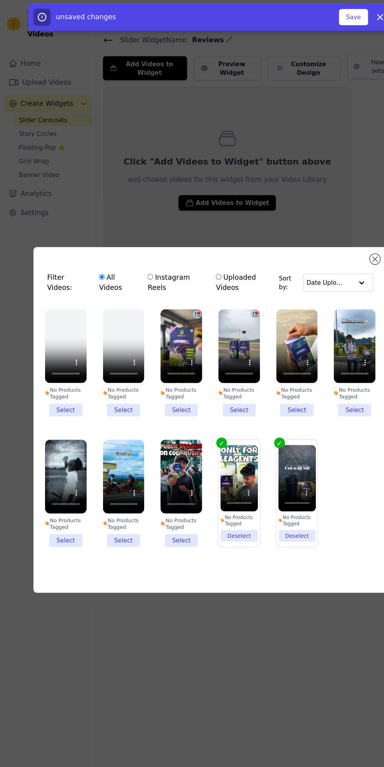
click at [168, 499] on li "No Products Tagged Select" at bounding box center [165, 450] width 38 height 98
click at [0, 0] on input "No Products Tagged Select" at bounding box center [0, 0] width 0 height 0
click at [106, 499] on li "No Products Tagged Select" at bounding box center [113, 450] width 38 height 98
click at [0, 0] on input "No Products Tagged Select" at bounding box center [0, 0] width 0 height 0
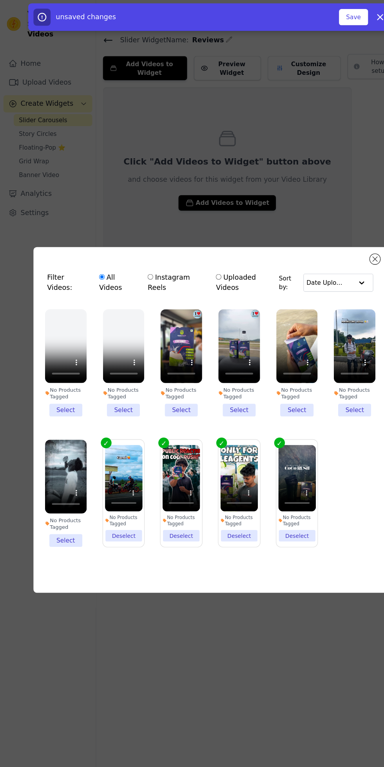
click at [49, 499] on li "No Products Tagged Select" at bounding box center [60, 450] width 38 height 98
click at [0, 0] on input "No Products Tagged Select" at bounding box center [0, 0] width 0 height 0
click at [321, 380] on li "No Products Tagged Select" at bounding box center [324, 331] width 38 height 98
click at [0, 0] on input "No Products Tagged Select" at bounding box center [0, 0] width 0 height 0
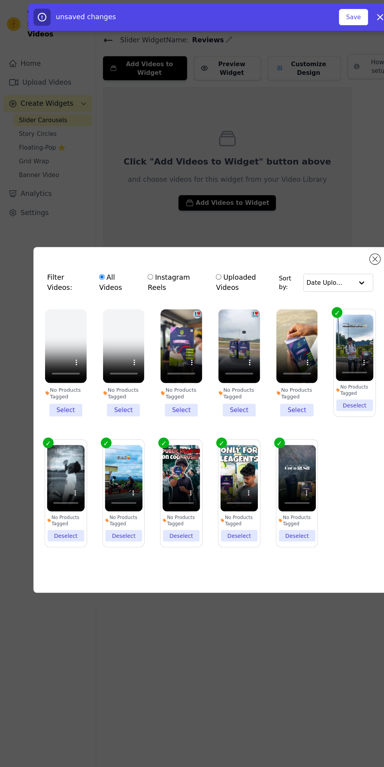
click at [276, 380] on li "No Products Tagged Select" at bounding box center [271, 331] width 38 height 98
click at [0, 0] on input "No Products Tagged Select" at bounding box center [0, 0] width 0 height 0
click at [229, 380] on li "No Products Tagged Select" at bounding box center [218, 331] width 38 height 98
click at [0, 0] on input "No Products Tagged Select" at bounding box center [0, 0] width 0 height 0
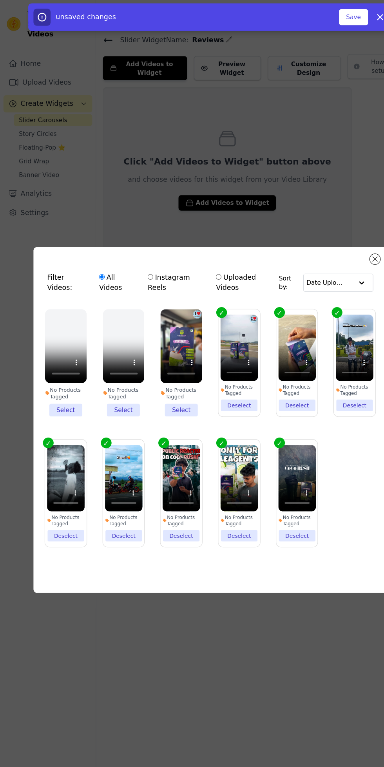
click at [171, 380] on li "No Products Tagged Select" at bounding box center [165, 331] width 38 height 98
click at [0, 0] on input "No Products Tagged Select" at bounding box center [0, 0] width 0 height 0
click at [111, 380] on li "No Products Tagged Select" at bounding box center [113, 331] width 38 height 98
click at [0, 0] on input "No Products Tagged Select" at bounding box center [0, 0] width 0 height 0
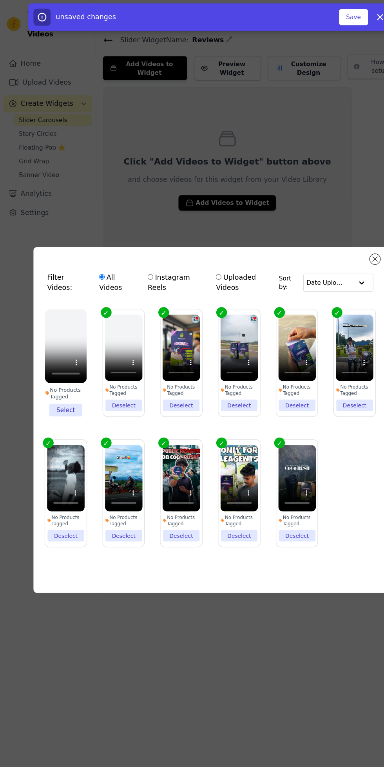
click at [61, 380] on li "No Products Tagged Select" at bounding box center [60, 331] width 38 height 98
click at [0, 0] on input "No Products Tagged Select" at bounding box center [0, 0] width 0 height 0
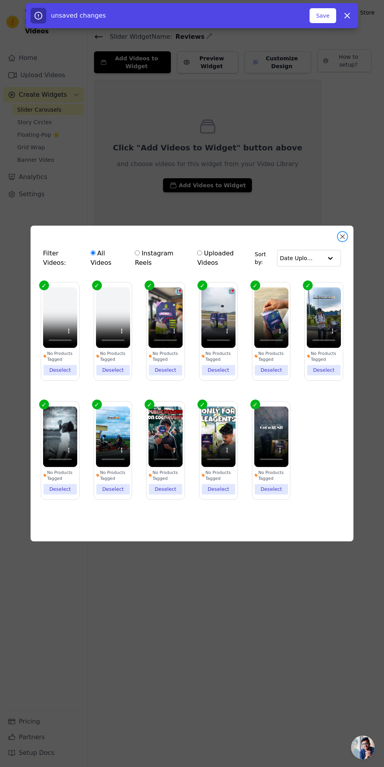
click at [342, 241] on button "Close modal" at bounding box center [342, 236] width 9 height 9
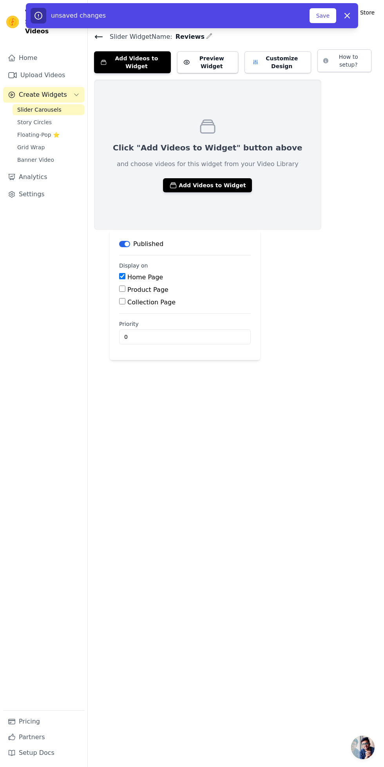
click at [224, 178] on button "Add Videos to Widget" at bounding box center [207, 185] width 89 height 14
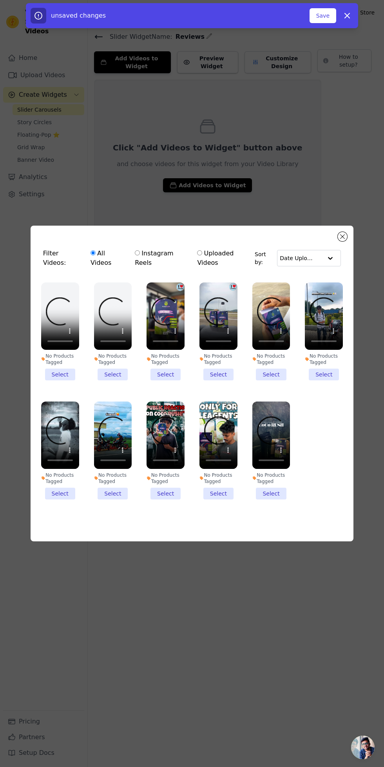
click at [72, 484] on div "No Products Tagged" at bounding box center [60, 478] width 38 height 13
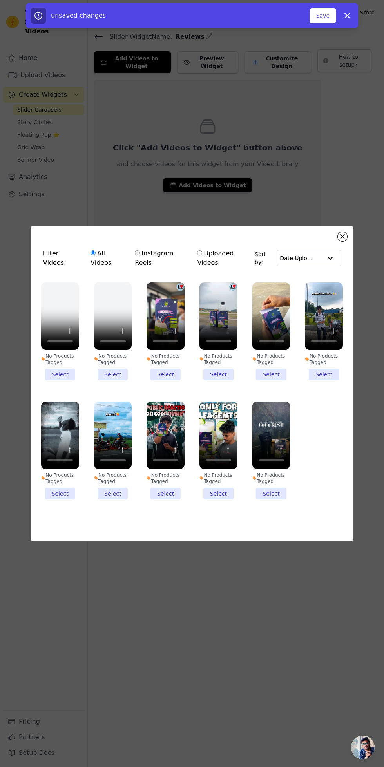
click at [0, 0] on input "No Products Tagged Select" at bounding box center [0, 0] width 0 height 0
click at [123, 499] on li "No Products Tagged Select" at bounding box center [113, 450] width 38 height 98
click at [0, 0] on input "No Products Tagged Select" at bounding box center [0, 0] width 0 height 0
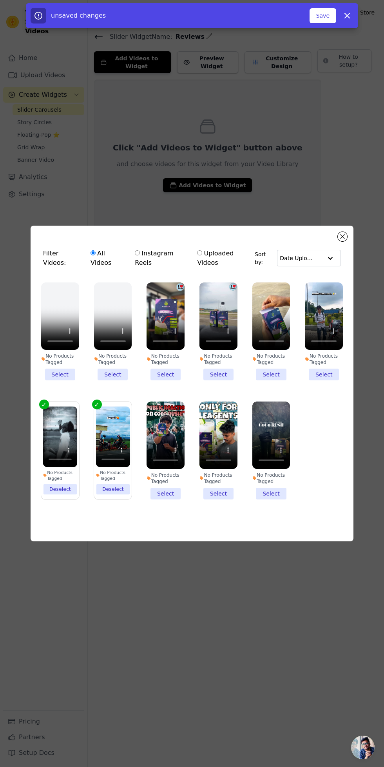
click at [178, 499] on li "No Products Tagged Select" at bounding box center [165, 450] width 38 height 98
click at [0, 0] on input "No Products Tagged Select" at bounding box center [0, 0] width 0 height 0
click at [225, 516] on ul "No Products Tagged Select No Products Tagged Select No Products Tagged Select N…" at bounding box center [192, 397] width 310 height 238
click at [170, 500] on label "No Products Tagged Deselect" at bounding box center [165, 450] width 39 height 99
click at [0, 0] on input "No Products Tagged Deselect" at bounding box center [0, 0] width 0 height 0
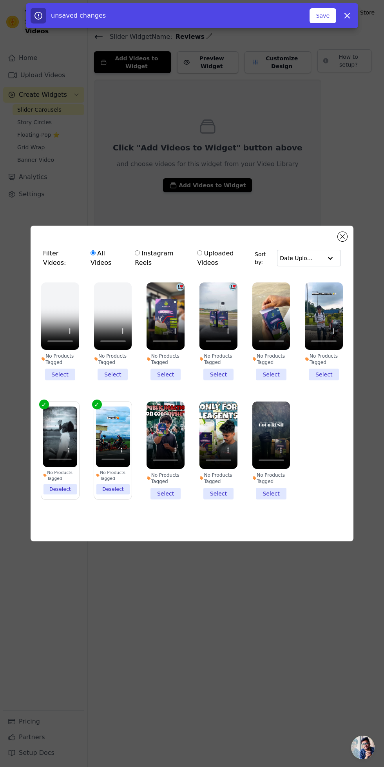
click at [223, 499] on li "No Products Tagged Select" at bounding box center [218, 450] width 38 height 98
click at [0, 0] on input "No Products Tagged Select" at bounding box center [0, 0] width 0 height 0
click at [280, 499] on li "No Products Tagged Select" at bounding box center [271, 450] width 38 height 98
click at [0, 0] on input "No Products Tagged Select" at bounding box center [0, 0] width 0 height 0
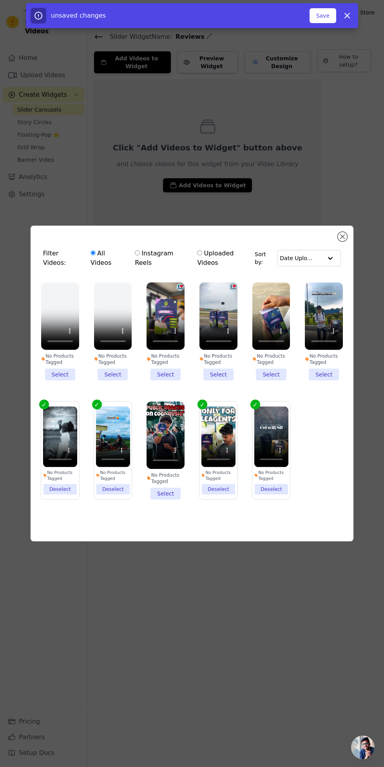
click at [171, 499] on li "No Products Tagged Select" at bounding box center [165, 450] width 38 height 98
click at [0, 0] on input "No Products Tagged Select" at bounding box center [0, 0] width 0 height 0
click at [318, 380] on li "No Products Tagged Select" at bounding box center [324, 331] width 38 height 98
click at [0, 0] on input "No Products Tagged Select" at bounding box center [0, 0] width 0 height 0
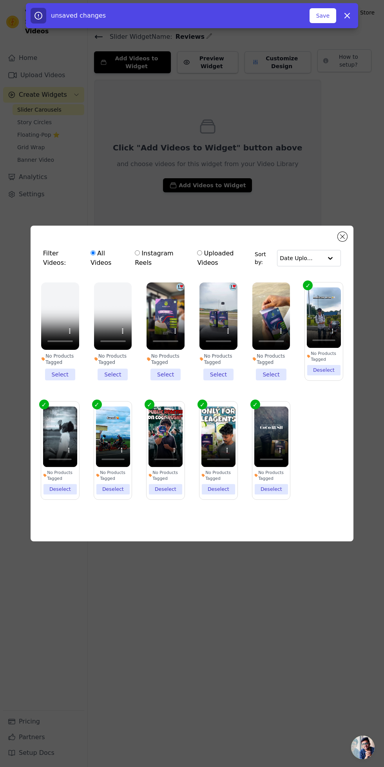
click at [271, 380] on li "No Products Tagged Select" at bounding box center [271, 331] width 38 height 98
click at [0, 0] on input "No Products Tagged Select" at bounding box center [0, 0] width 0 height 0
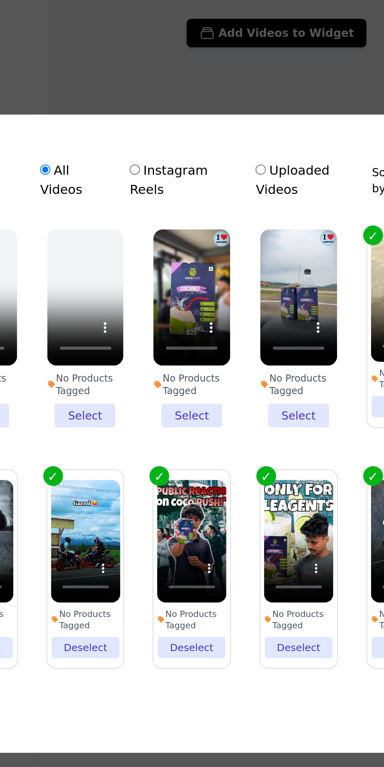
click at [116, 380] on li "No Products Tagged Select" at bounding box center [113, 331] width 38 height 98
click at [0, 0] on input "No Products Tagged Select" at bounding box center [0, 0] width 0 height 0
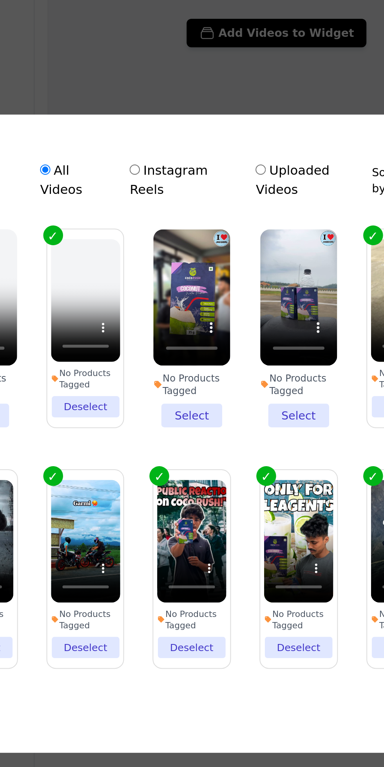
click at [169, 380] on li "No Products Tagged Select" at bounding box center [165, 331] width 38 height 98
click at [0, 0] on input "No Products Tagged Select" at bounding box center [0, 0] width 0 height 0
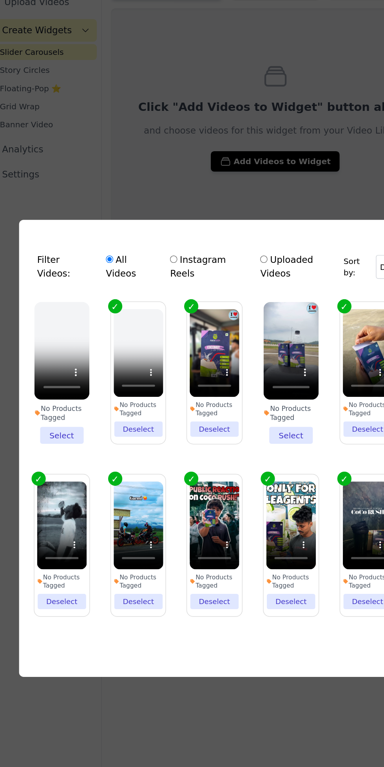
click at [221, 380] on li "No Products Tagged Select" at bounding box center [218, 331] width 38 height 98
click at [0, 0] on input "No Products Tagged Select" at bounding box center [0, 0] width 0 height 0
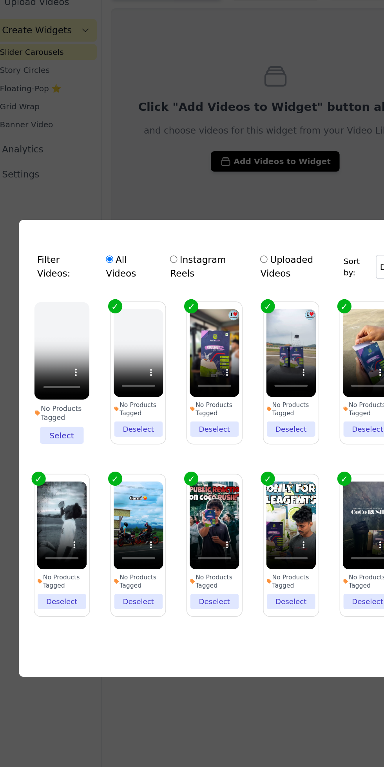
click at [65, 380] on li "No Products Tagged Select" at bounding box center [60, 331] width 38 height 98
click at [0, 0] on input "No Products Tagged Select" at bounding box center [0, 0] width 0 height 0
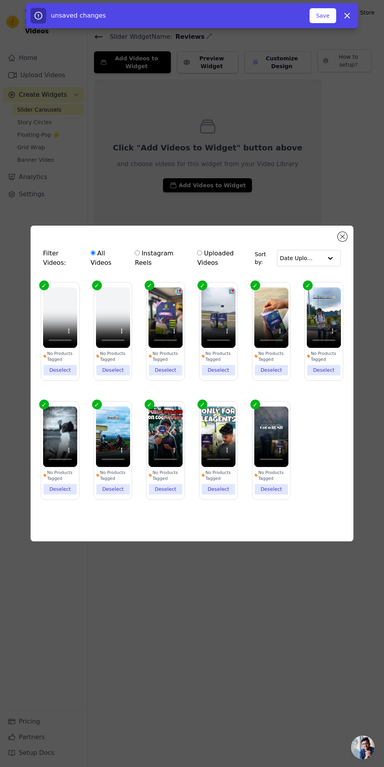
click at [316, 14] on button "Save" at bounding box center [322, 15] width 27 height 15
click at [342, 241] on button "Close modal" at bounding box center [342, 236] width 9 height 9
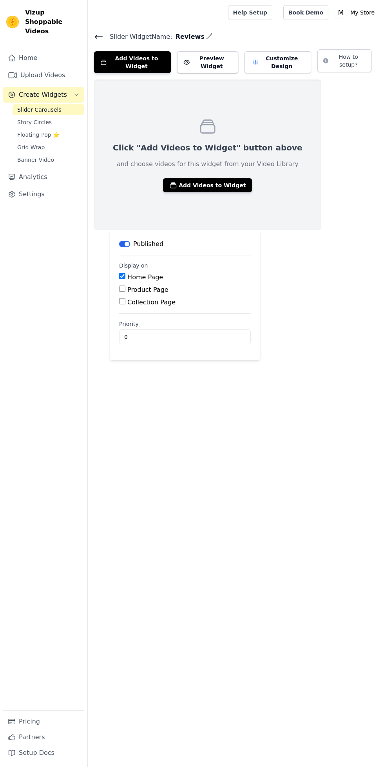
click at [213, 178] on button "Add Videos to Widget" at bounding box center [207, 185] width 89 height 14
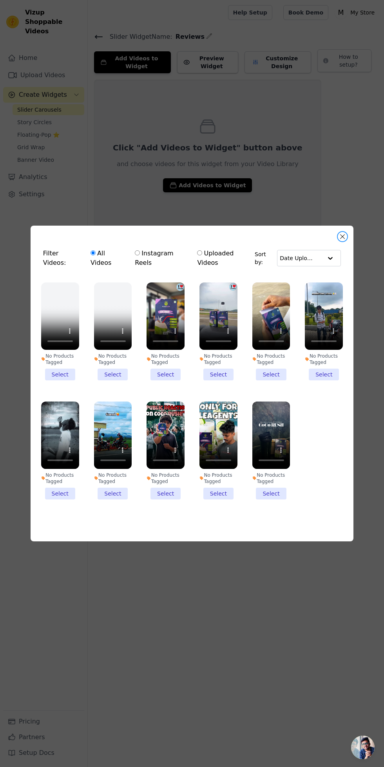
click at [342, 241] on button "Close modal" at bounding box center [342, 236] width 9 height 9
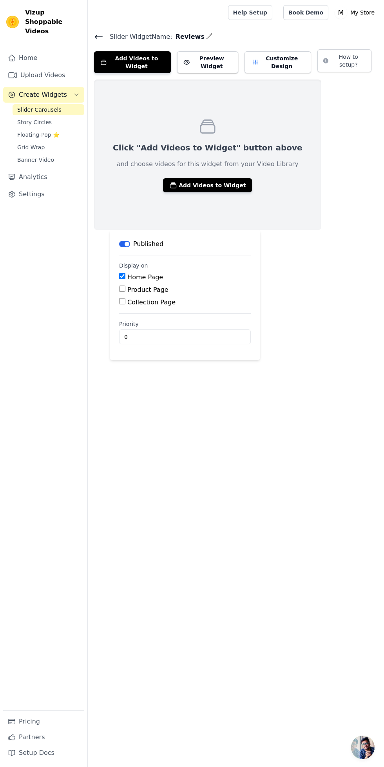
click at [292, 57] on button "Customize Design" at bounding box center [277, 62] width 67 height 22
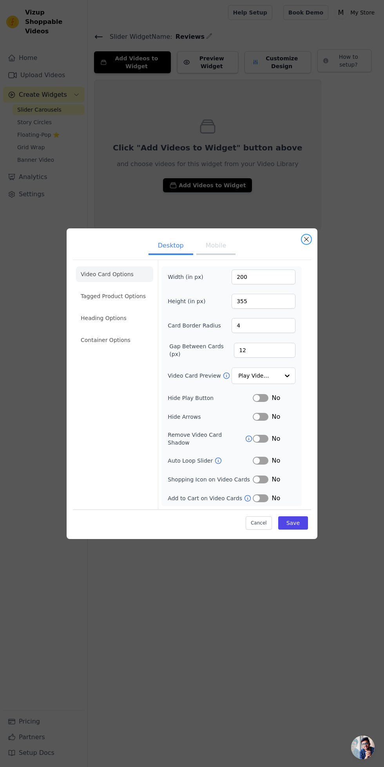
click at [306, 244] on button "Close modal" at bounding box center [305, 239] width 9 height 9
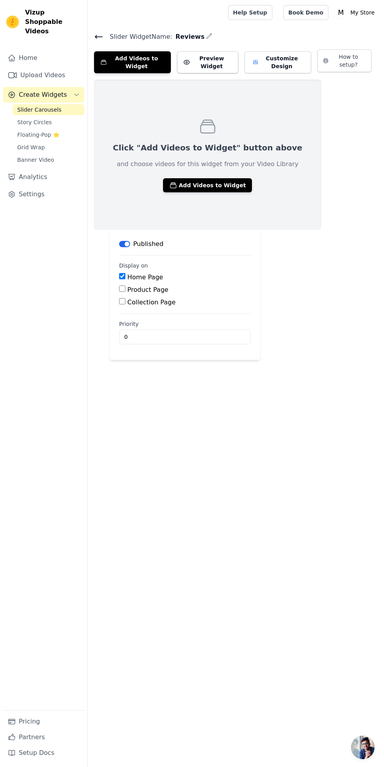
click at [208, 55] on button "Preview Widget" at bounding box center [207, 62] width 61 height 22
click at [285, 139] on div "Click "Add Videos to Widget" button above and choose videos for this widget fro…" at bounding box center [207, 154] width 227 height 150
click at [222, 182] on button "Add Videos to Widget" at bounding box center [207, 185] width 89 height 14
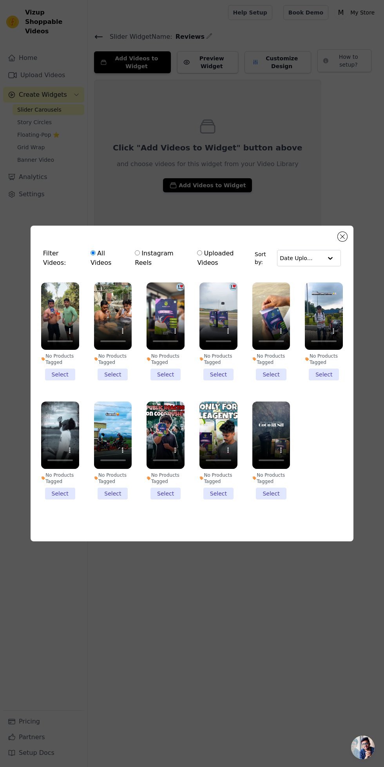
click at [70, 380] on li "No Products Tagged Select" at bounding box center [60, 331] width 38 height 98
click at [0, 0] on input "No Products Tagged Select" at bounding box center [0, 0] width 0 height 0
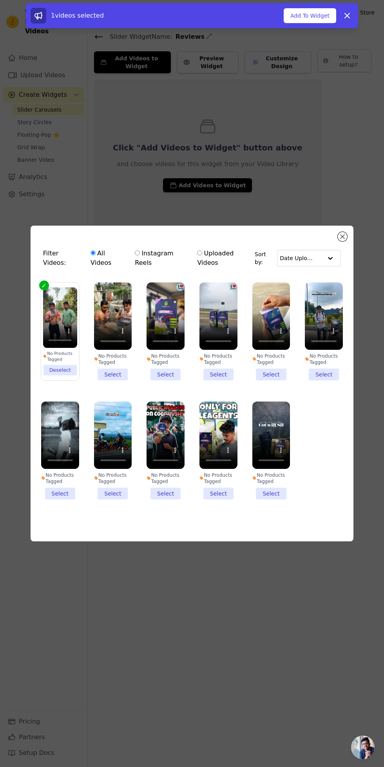
click at [121, 380] on li "No Products Tagged Select" at bounding box center [113, 331] width 38 height 98
click at [0, 0] on input "No Products Tagged Select" at bounding box center [0, 0] width 0 height 0
click at [180, 380] on li "No Products Tagged Select" at bounding box center [165, 331] width 38 height 98
click at [0, 0] on input "No Products Tagged Select" at bounding box center [0, 0] width 0 height 0
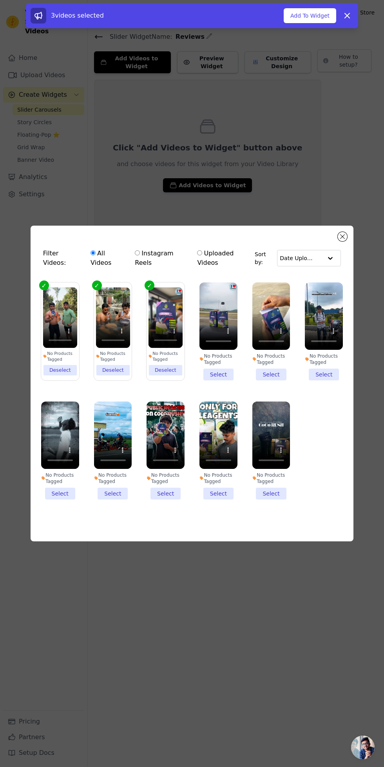
click at [228, 380] on li "No Products Tagged Select" at bounding box center [218, 331] width 38 height 98
click at [0, 0] on input "No Products Tagged Select" at bounding box center [0, 0] width 0 height 0
click at [276, 380] on li "No Products Tagged Select" at bounding box center [271, 331] width 38 height 98
click at [0, 0] on input "No Products Tagged Select" at bounding box center [0, 0] width 0 height 0
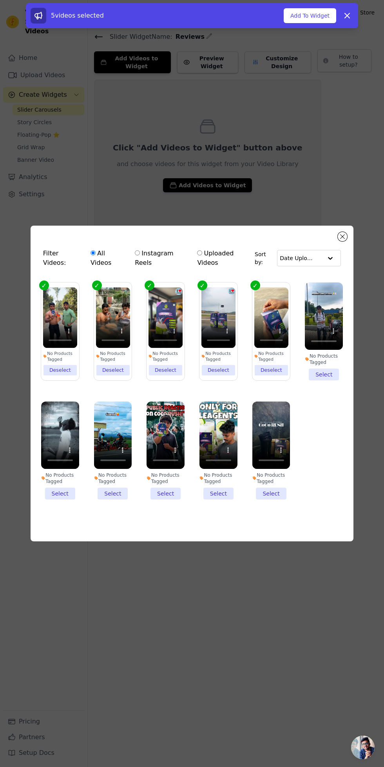
click at [325, 380] on li "No Products Tagged Select" at bounding box center [324, 331] width 38 height 98
click at [0, 0] on input "No Products Tagged Select" at bounding box center [0, 0] width 0 height 0
click at [50, 499] on li "No Products Tagged Select" at bounding box center [60, 450] width 38 height 98
click at [0, 0] on input "No Products Tagged Select" at bounding box center [0, 0] width 0 height 0
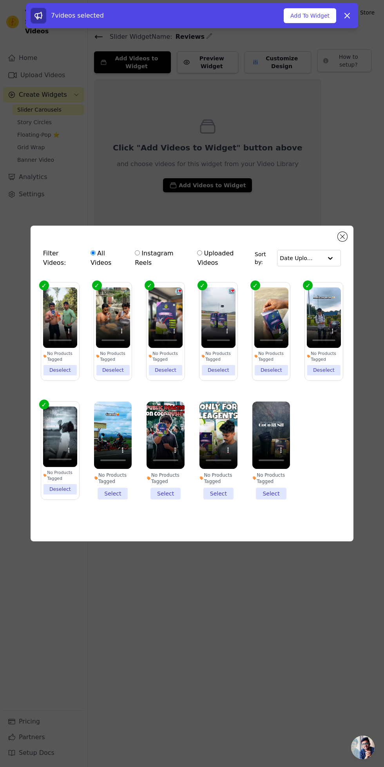
click at [100, 499] on li "No Products Tagged Select" at bounding box center [113, 450] width 38 height 98
click at [0, 0] on input "No Products Tagged Select" at bounding box center [0, 0] width 0 height 0
click at [173, 499] on li "No Products Tagged Select" at bounding box center [165, 450] width 38 height 98
click at [0, 0] on input "No Products Tagged Select" at bounding box center [0, 0] width 0 height 0
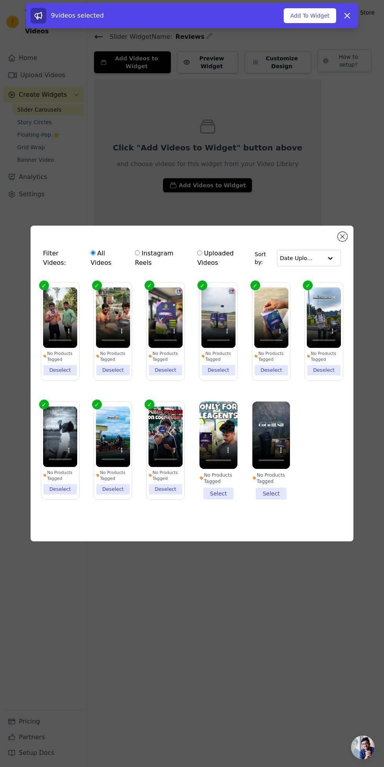
click at [223, 499] on li "No Products Tagged Select" at bounding box center [218, 450] width 38 height 98
click at [0, 0] on input "No Products Tagged Select" at bounding box center [0, 0] width 0 height 0
click at [281, 499] on li "No Products Tagged Select" at bounding box center [271, 450] width 38 height 98
click at [0, 0] on input "No Products Tagged Select" at bounding box center [0, 0] width 0 height 0
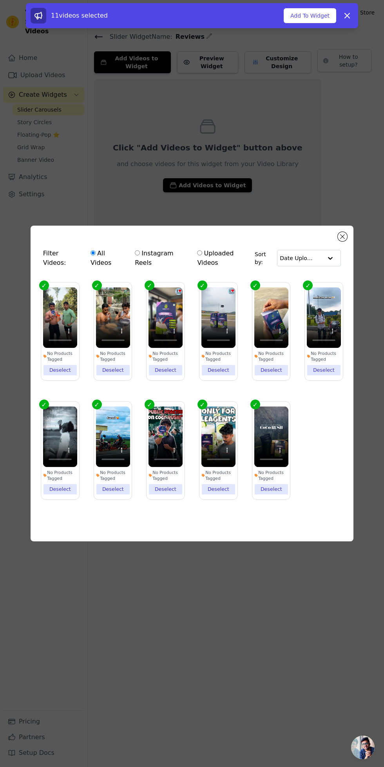
click at [314, 16] on button "Add To Widget" at bounding box center [309, 15] width 52 height 15
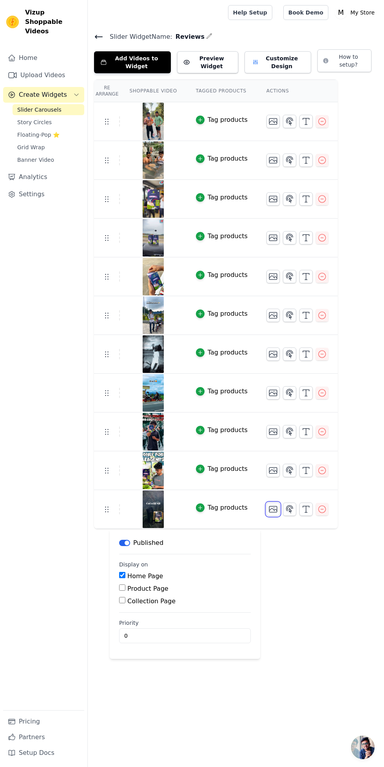
click at [268, 504] on icon "button" at bounding box center [272, 508] width 9 height 9
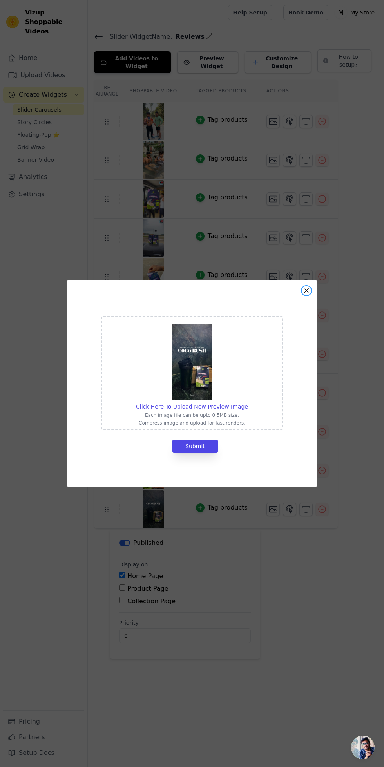
click at [306, 295] on button "Close modal" at bounding box center [305, 290] width 9 height 9
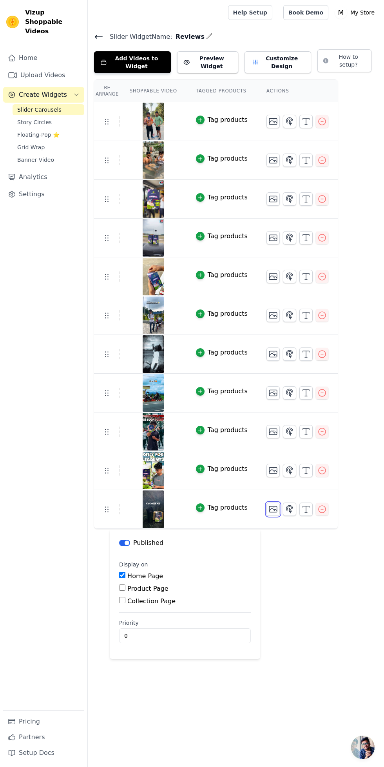
click at [268, 504] on icon "button" at bounding box center [272, 508] width 9 height 9
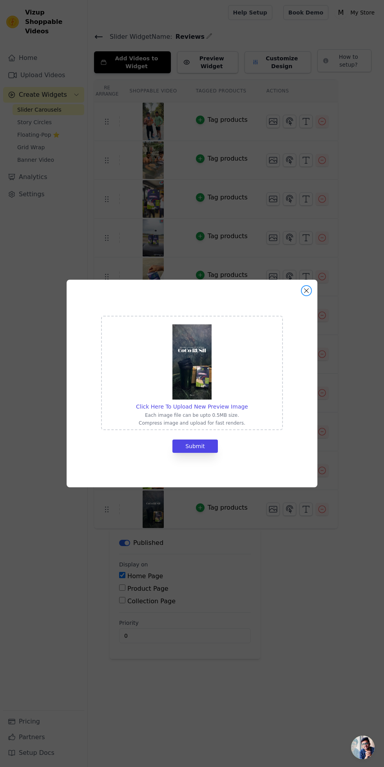
click at [306, 295] on button "Close modal" at bounding box center [305, 290] width 9 height 9
